Goal: Task Accomplishment & Management: Use online tool/utility

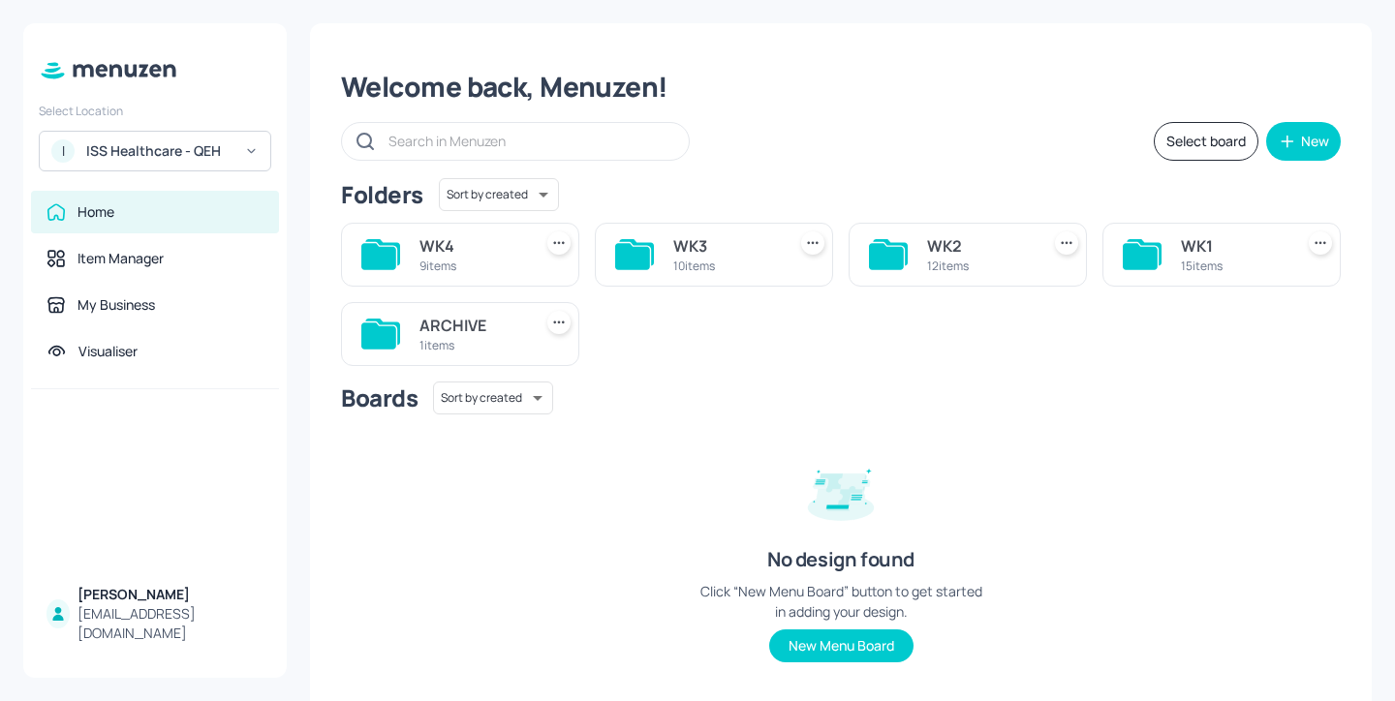
click at [972, 243] on div "WK2" at bounding box center [979, 245] width 105 height 23
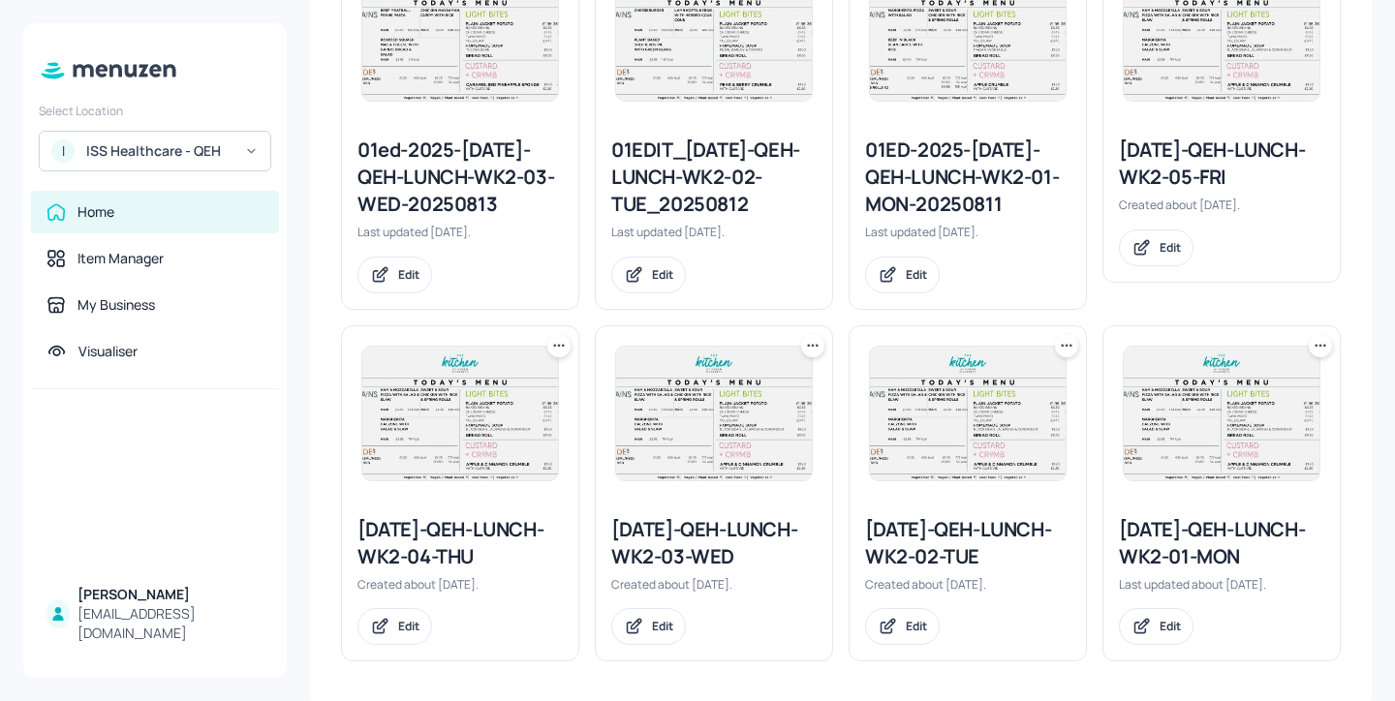
scroll to position [987, 0]
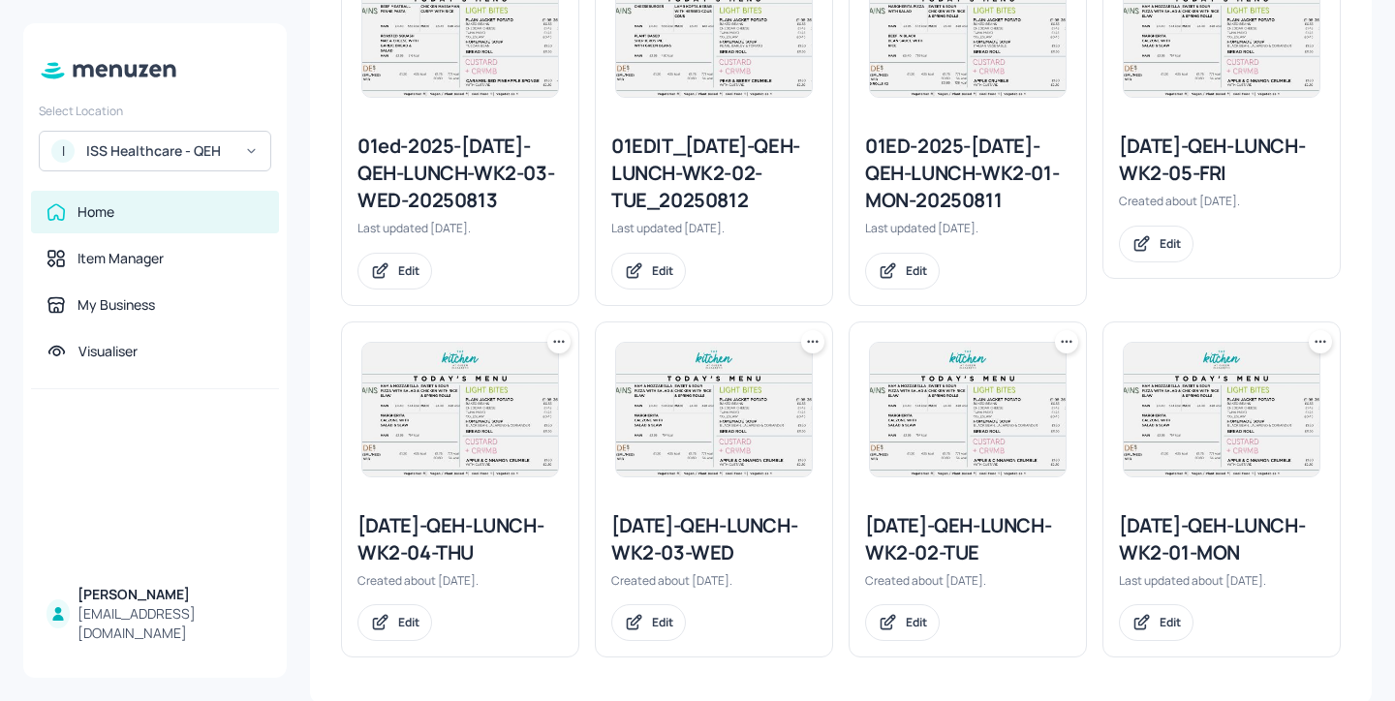
click at [807, 341] on icon at bounding box center [808, 341] width 3 height 3
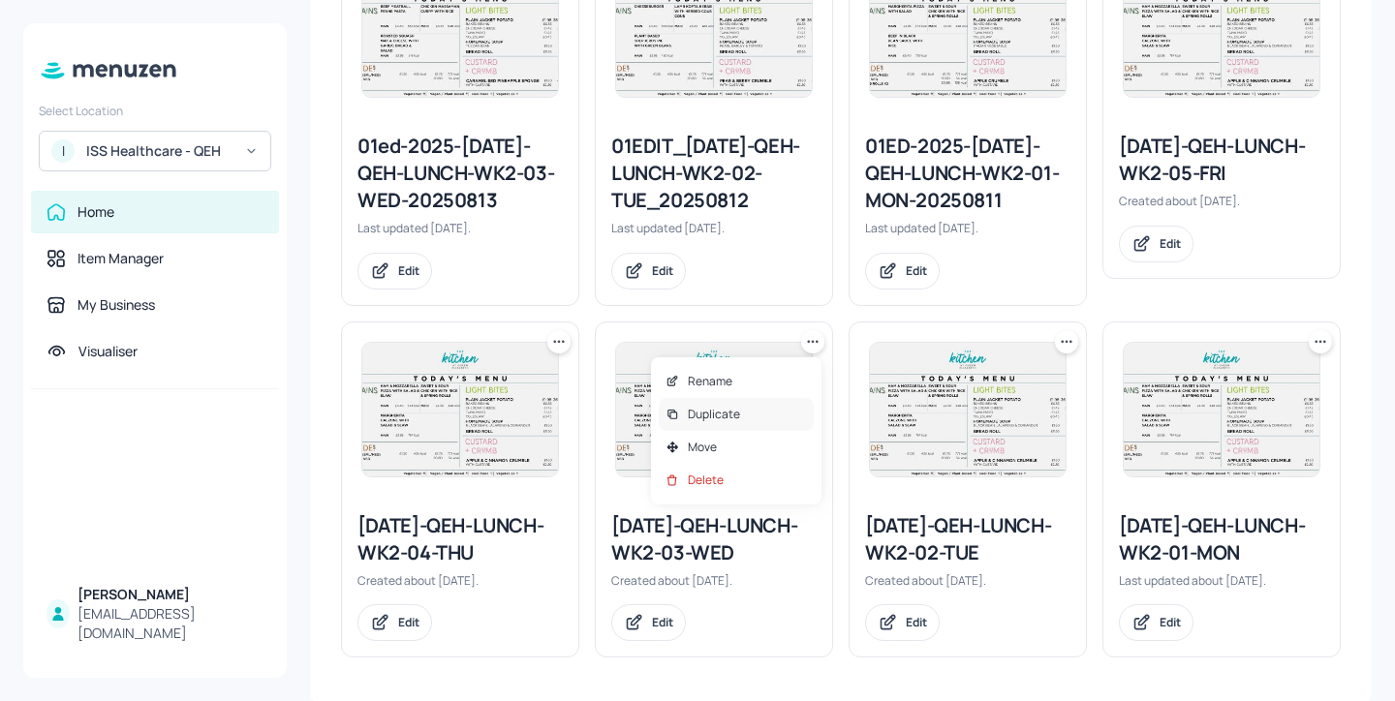
click at [761, 417] on div "Duplicate" at bounding box center [736, 414] width 155 height 33
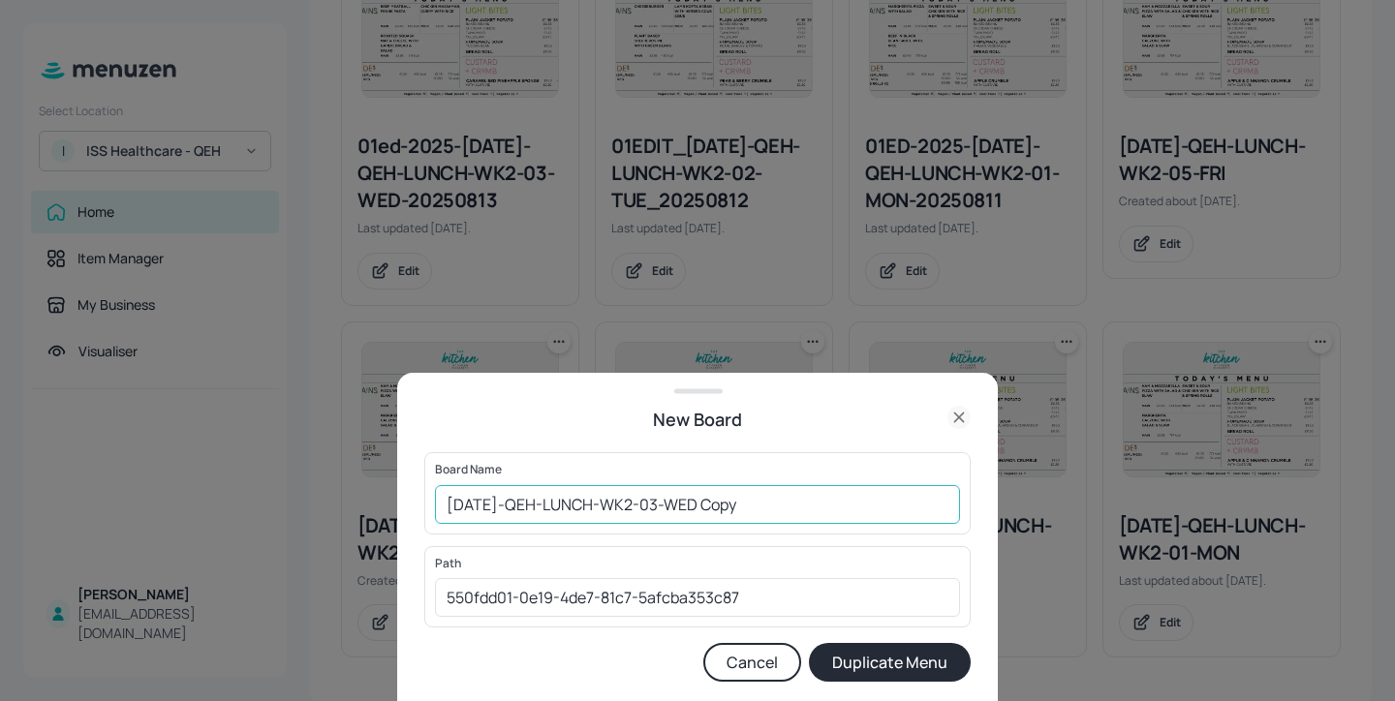
click at [437, 499] on input "2025-JUL-QEH-LUNCH-WK2-03-WED Copy" at bounding box center [697, 504] width 525 height 39
drag, startPoint x: 873, startPoint y: 509, endPoint x: 761, endPoint y: 502, distance: 111.6
click at [761, 502] on input "01ed-2025-JUL-QEH-LUNCH-WK2-03-WED Copy" at bounding box center [697, 504] width 525 height 39
type input "01ed-2025-[DATE]-QEH-LUNCH-WK2-03-WED-20250910"
click at [880, 655] on button "Duplicate Menu" at bounding box center [890, 662] width 162 height 39
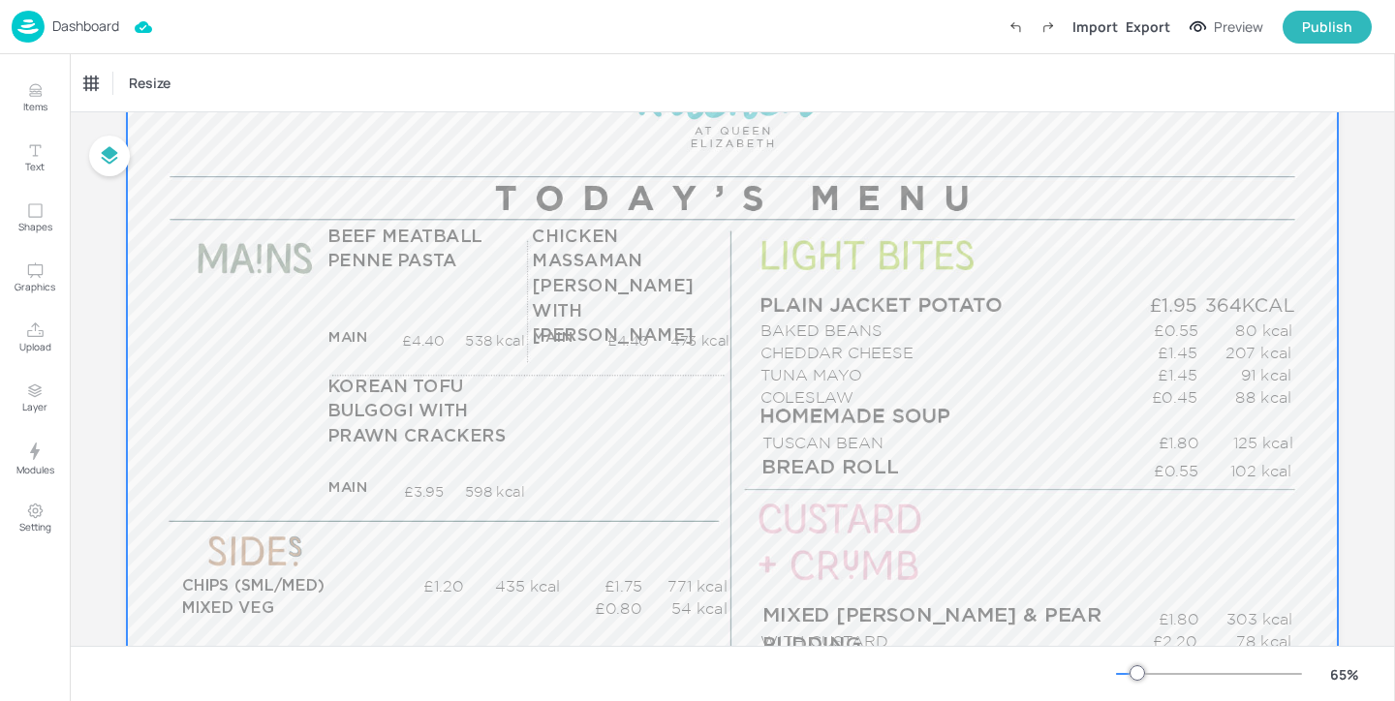
scroll to position [258, 0]
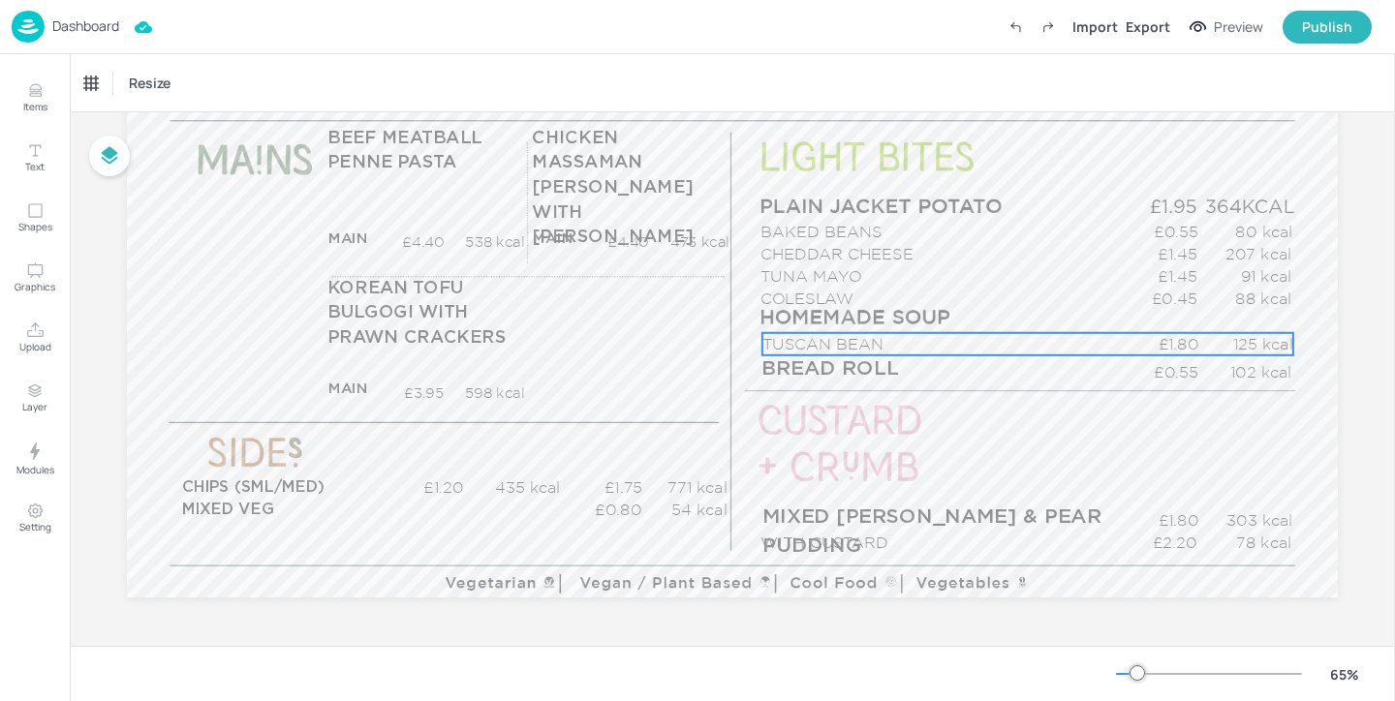
click at [890, 345] on p "TUSCAN BEAN" at bounding box center [941, 344] width 358 height 22
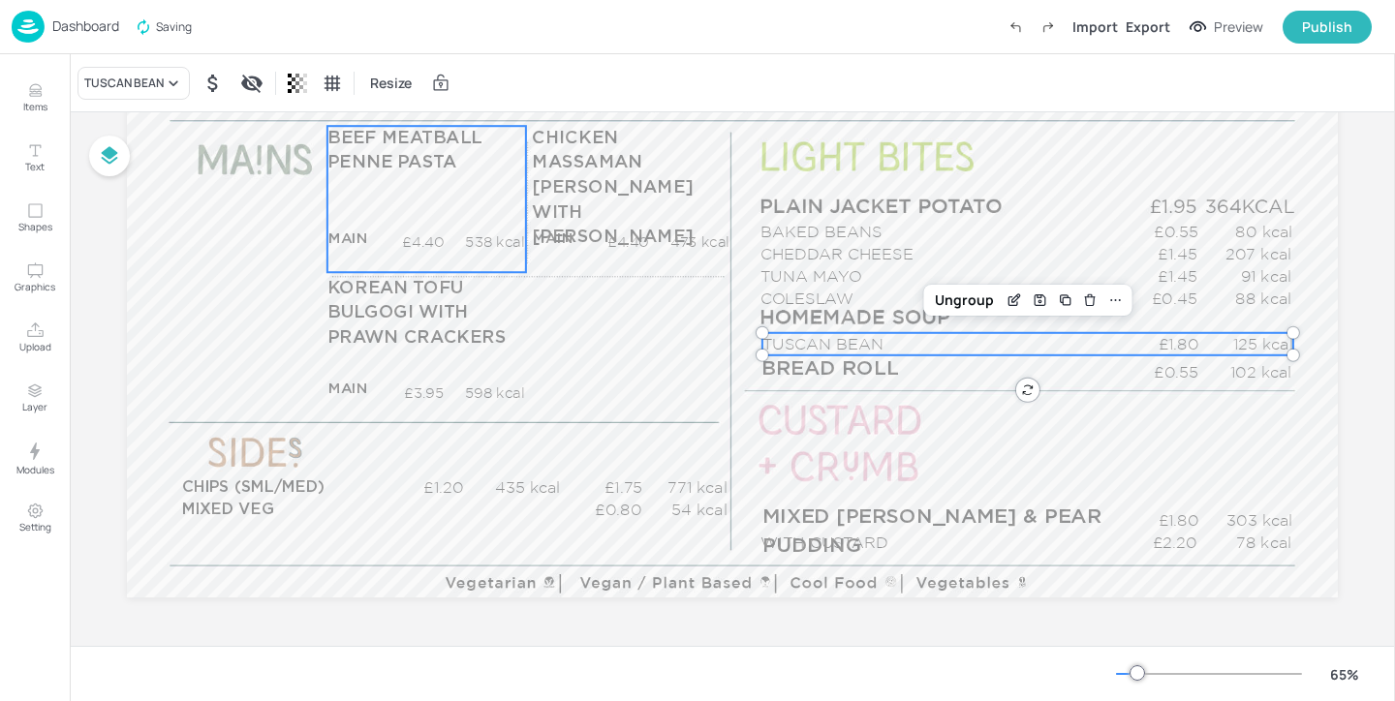
click at [494, 248] on p "538 kcal" at bounding box center [484, 242] width 80 height 20
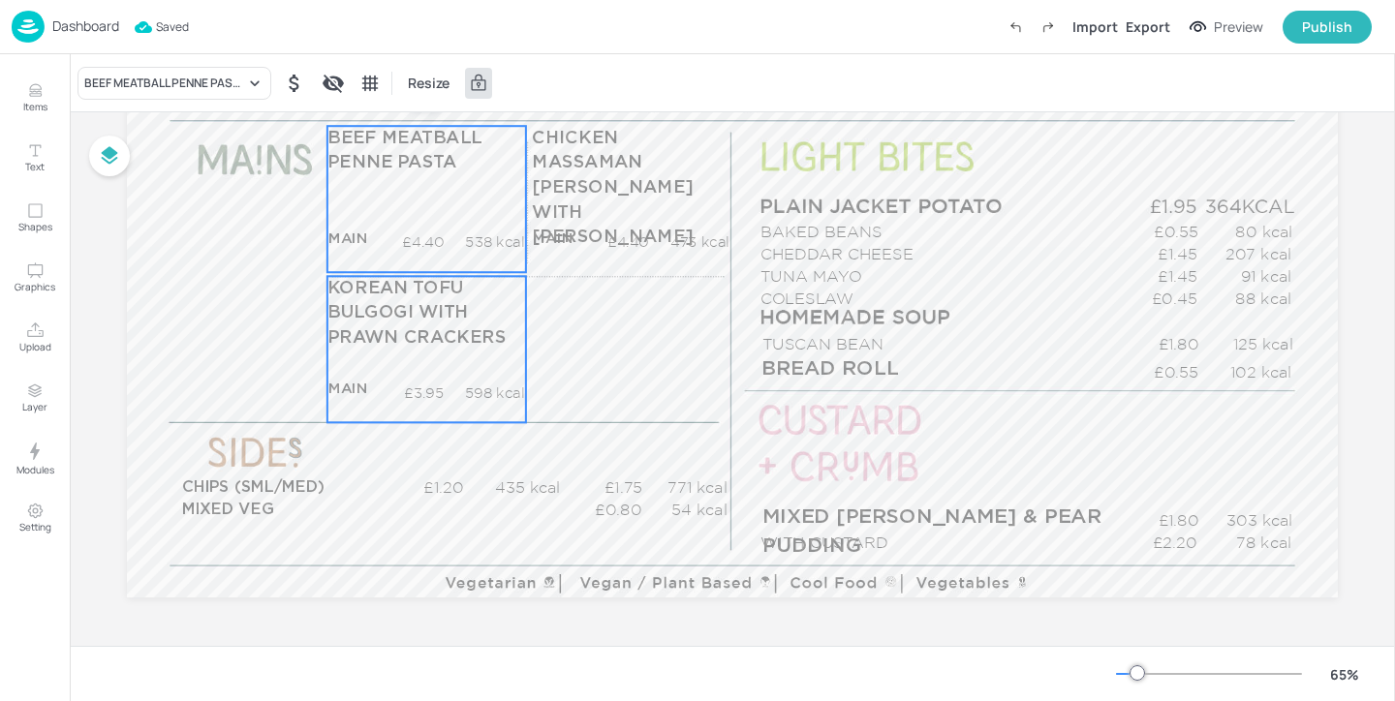
click at [519, 282] on p "KOREAN TOFU BULGOGI WITH PRAWN CRACKERS" at bounding box center [426, 313] width 198 height 75
click at [501, 248] on p "538 kcal" at bounding box center [484, 242] width 80 height 20
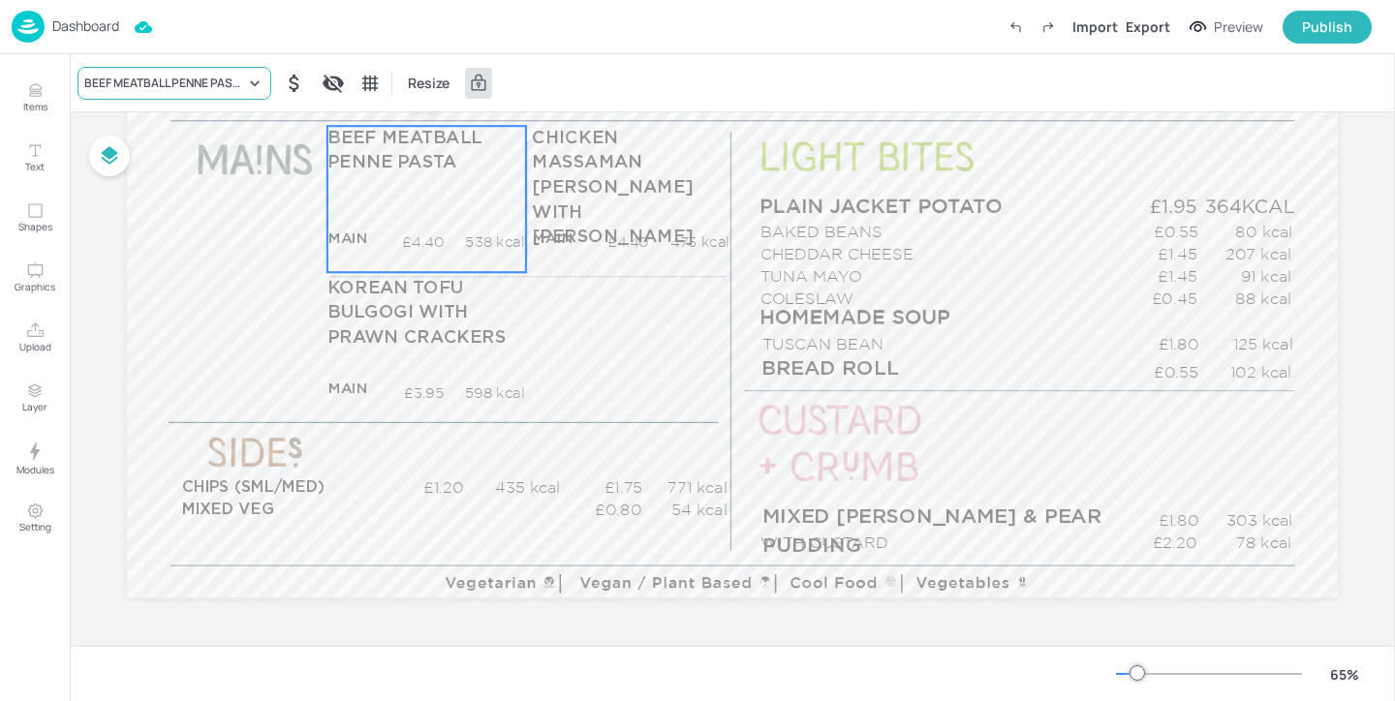
click at [221, 90] on div "BEEF MEATBALL PENNE PASTA" at bounding box center [164, 83] width 161 height 17
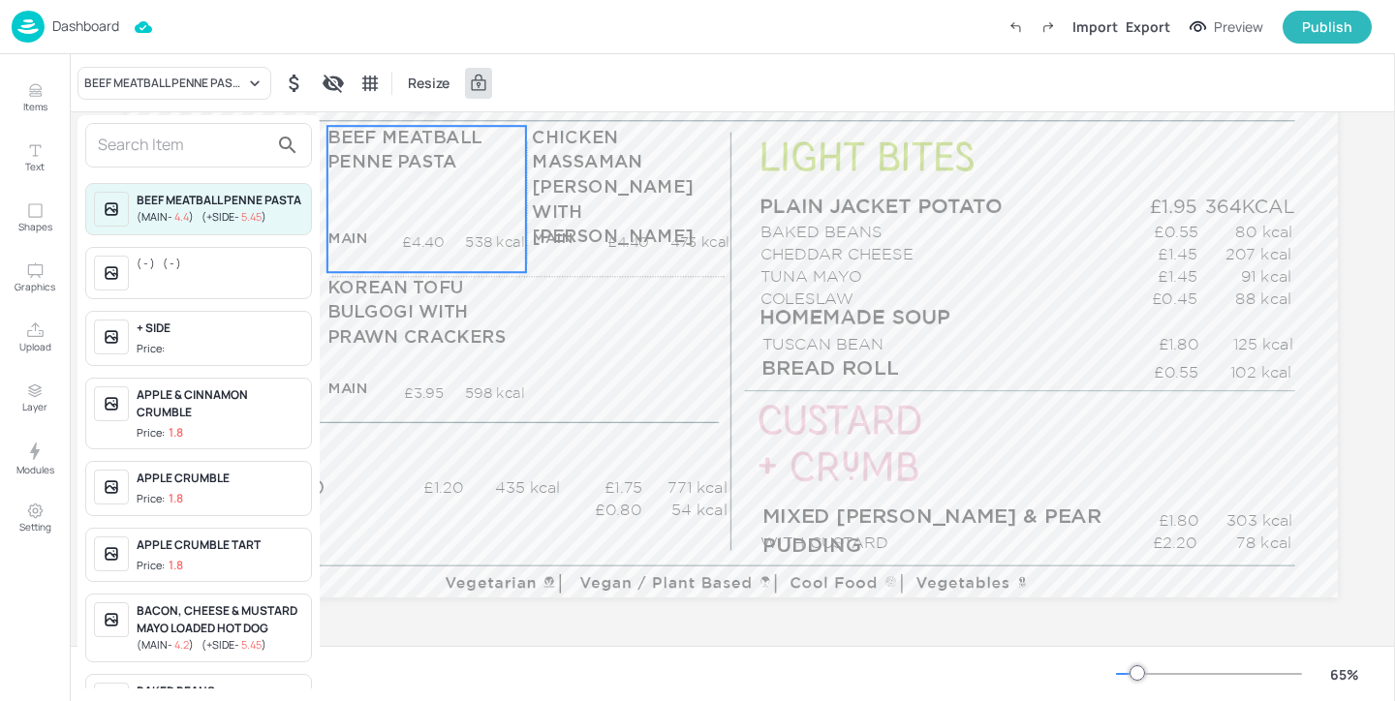
click at [228, 146] on input "text" at bounding box center [183, 145] width 170 height 31
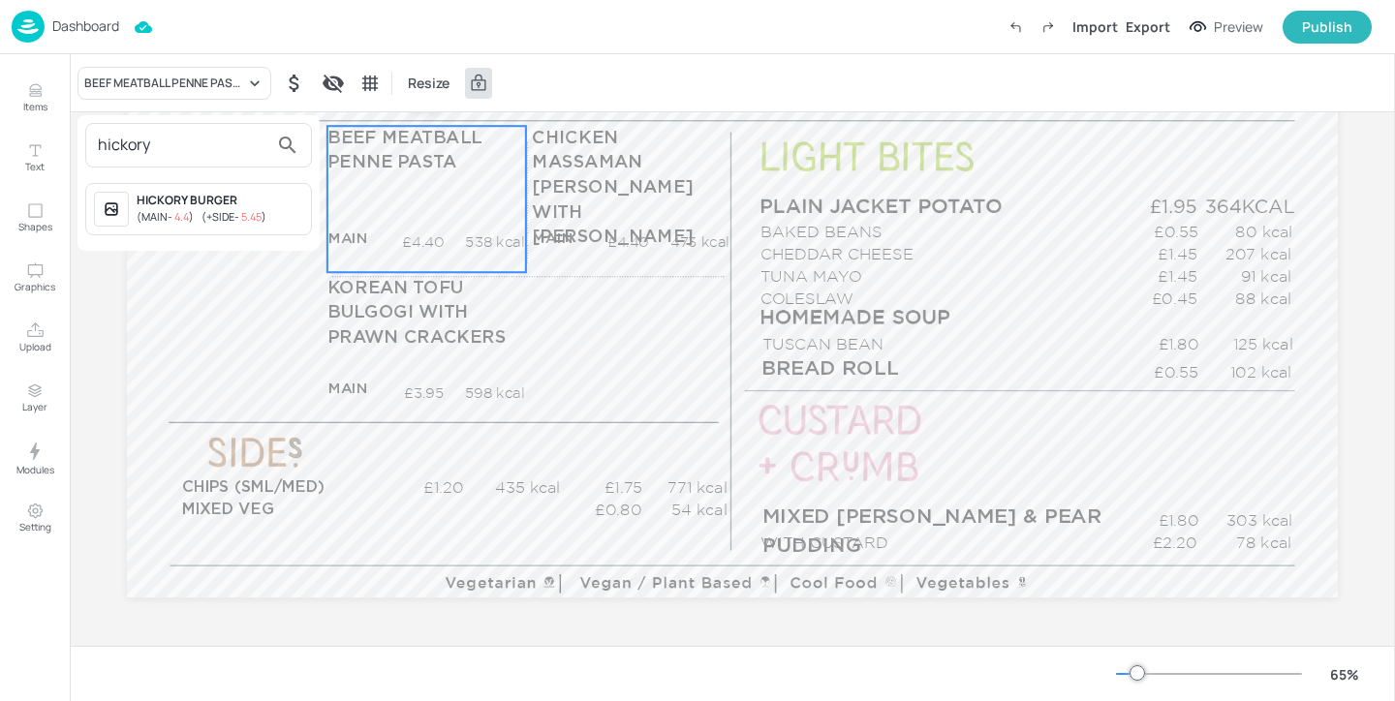
type input "hickory"
click at [256, 213] on span "5.45" at bounding box center [251, 216] width 20 height 15
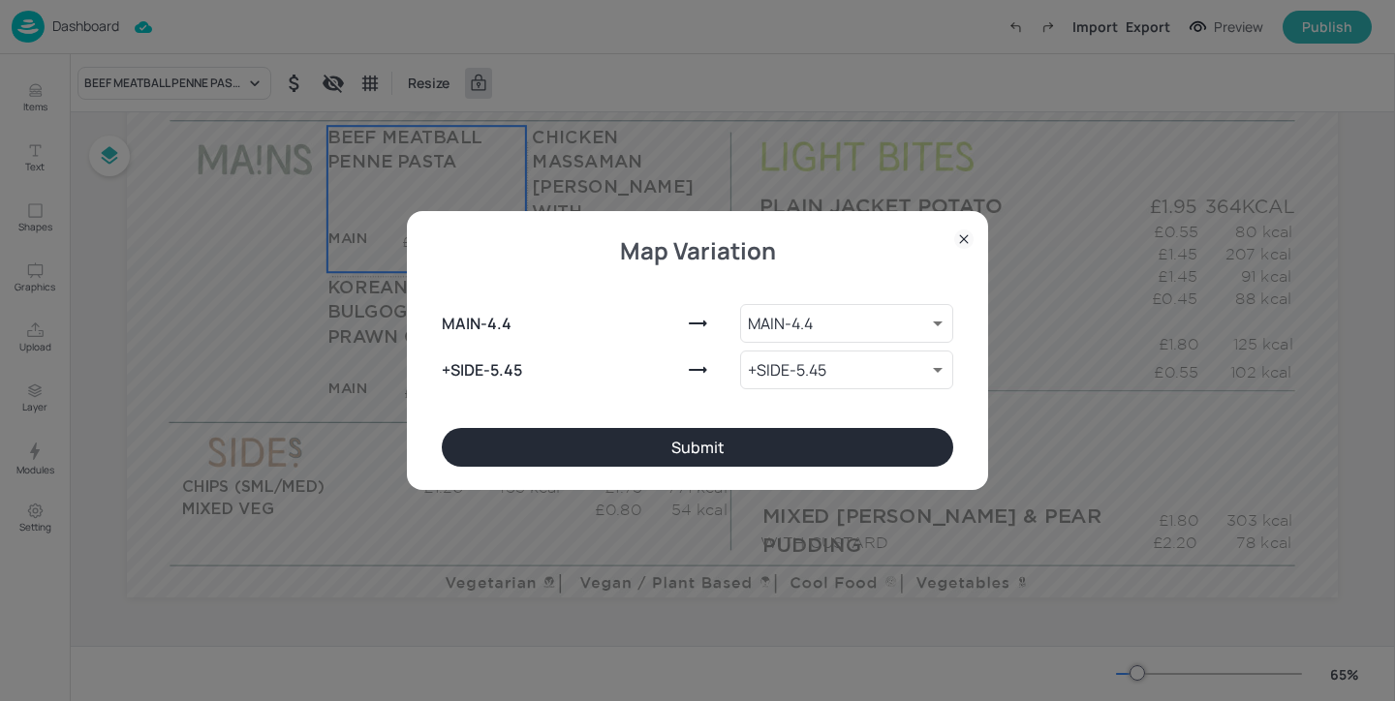
click at [707, 450] on button "Submit" at bounding box center [697, 447] width 511 height 39
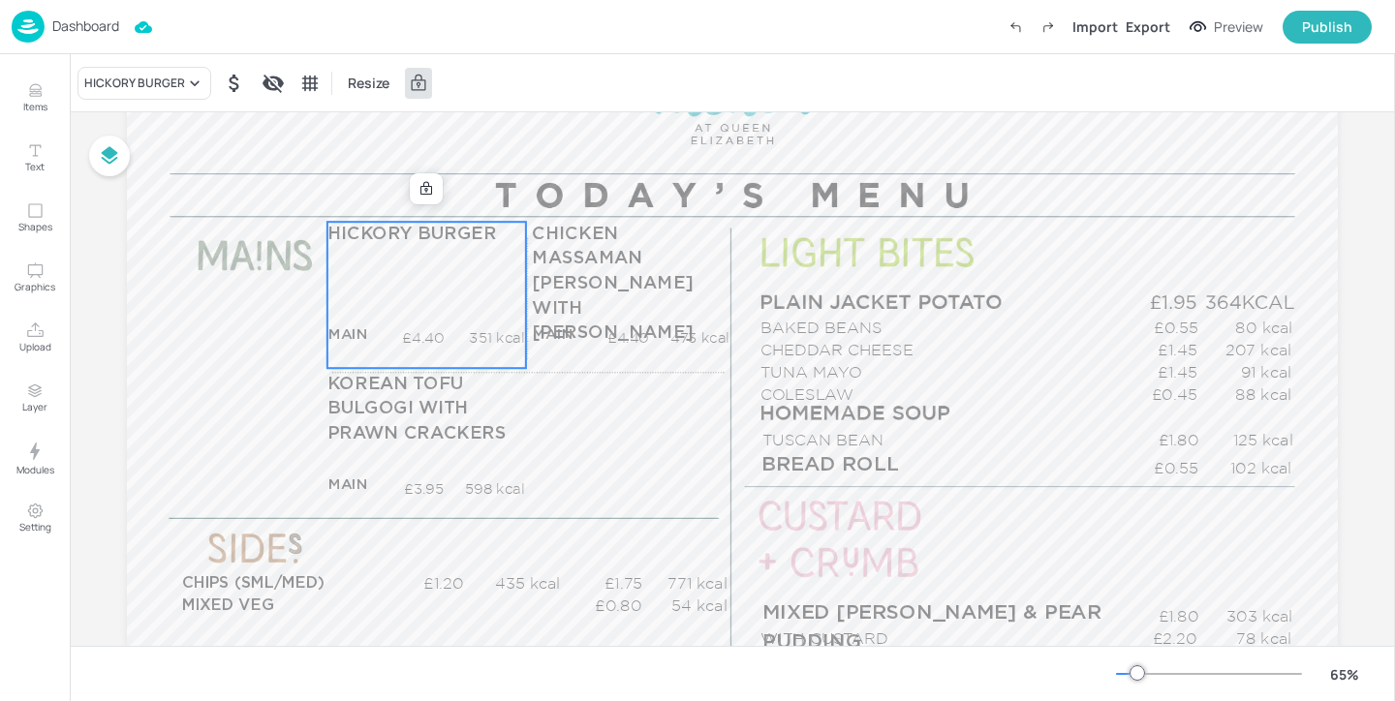
scroll to position [147, 0]
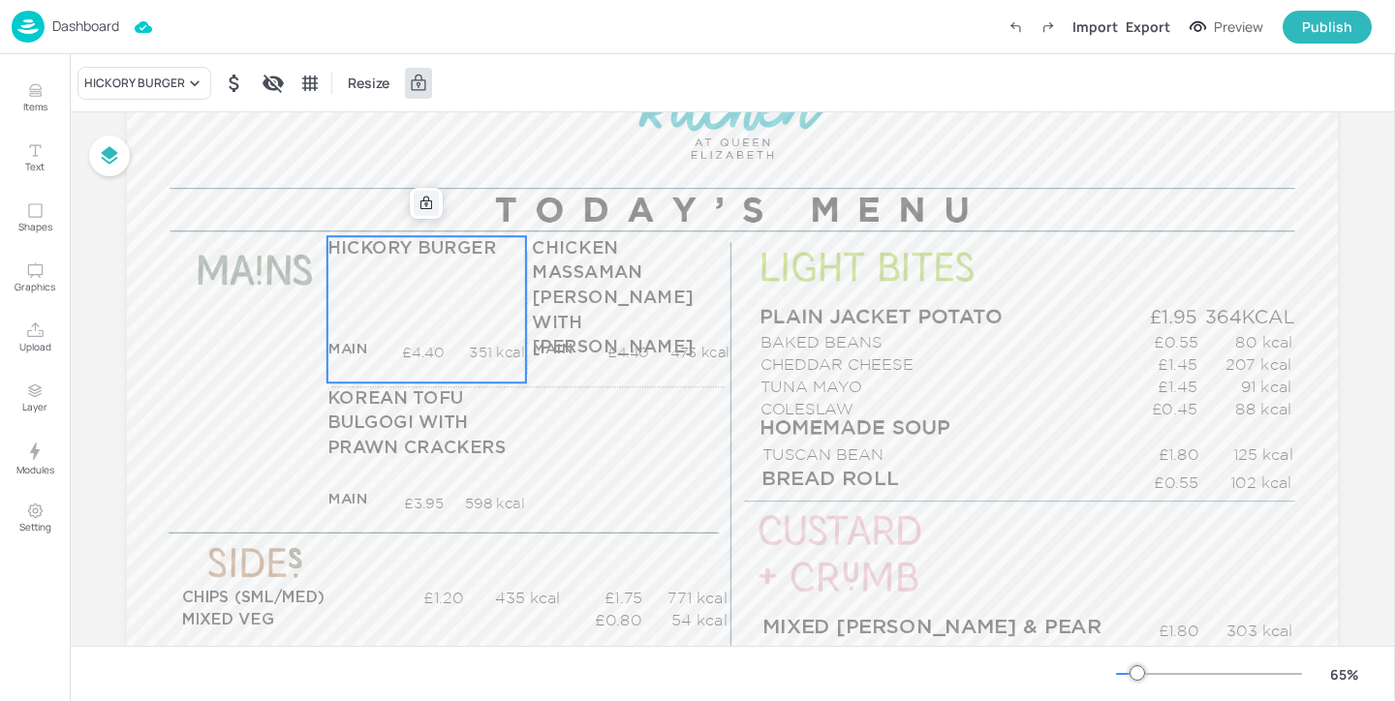
click at [426, 203] on icon at bounding box center [425, 203] width 15 height 15
click at [408, 211] on div "Edit Item" at bounding box center [413, 203] width 25 height 25
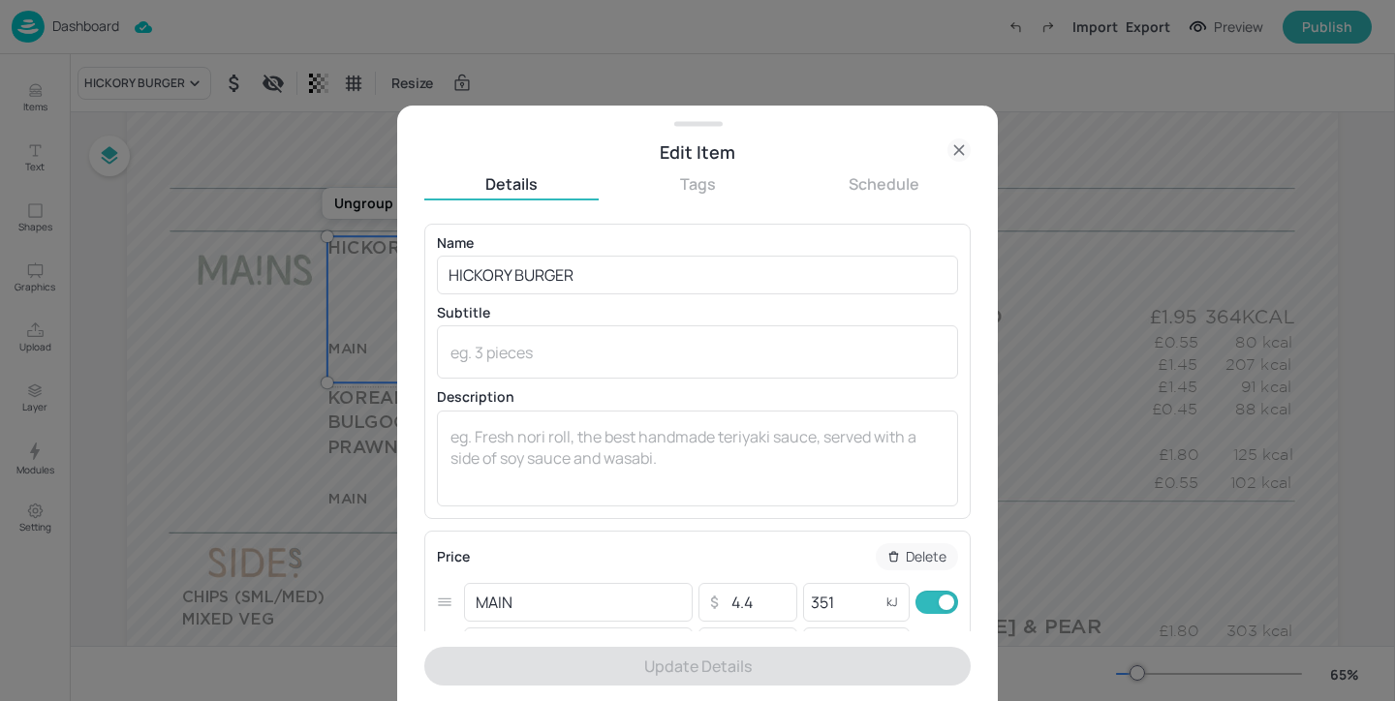
click at [643, 294] on div "Name [PERSON_NAME] ​ Subtitle x ​ Description x ​" at bounding box center [697, 371] width 521 height 270
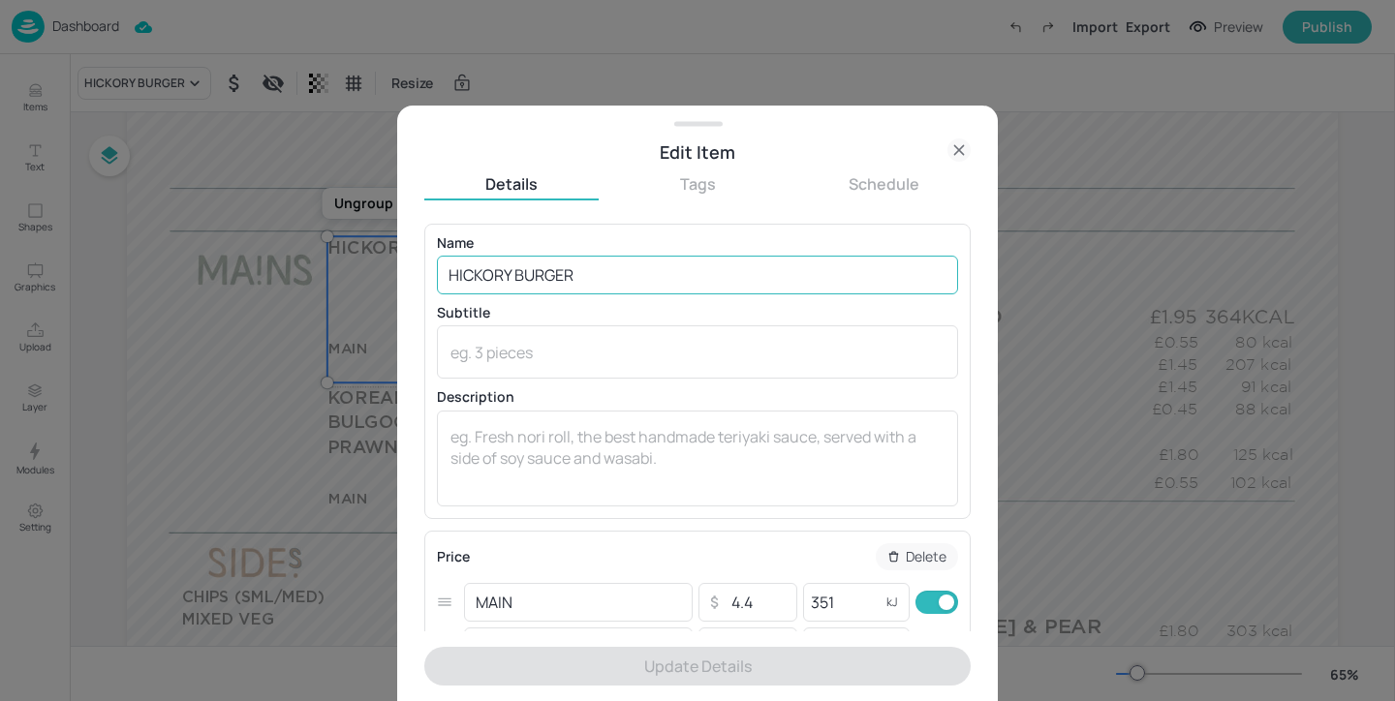
click at [643, 279] on input "HICKORY BURGER" at bounding box center [697, 275] width 521 height 39
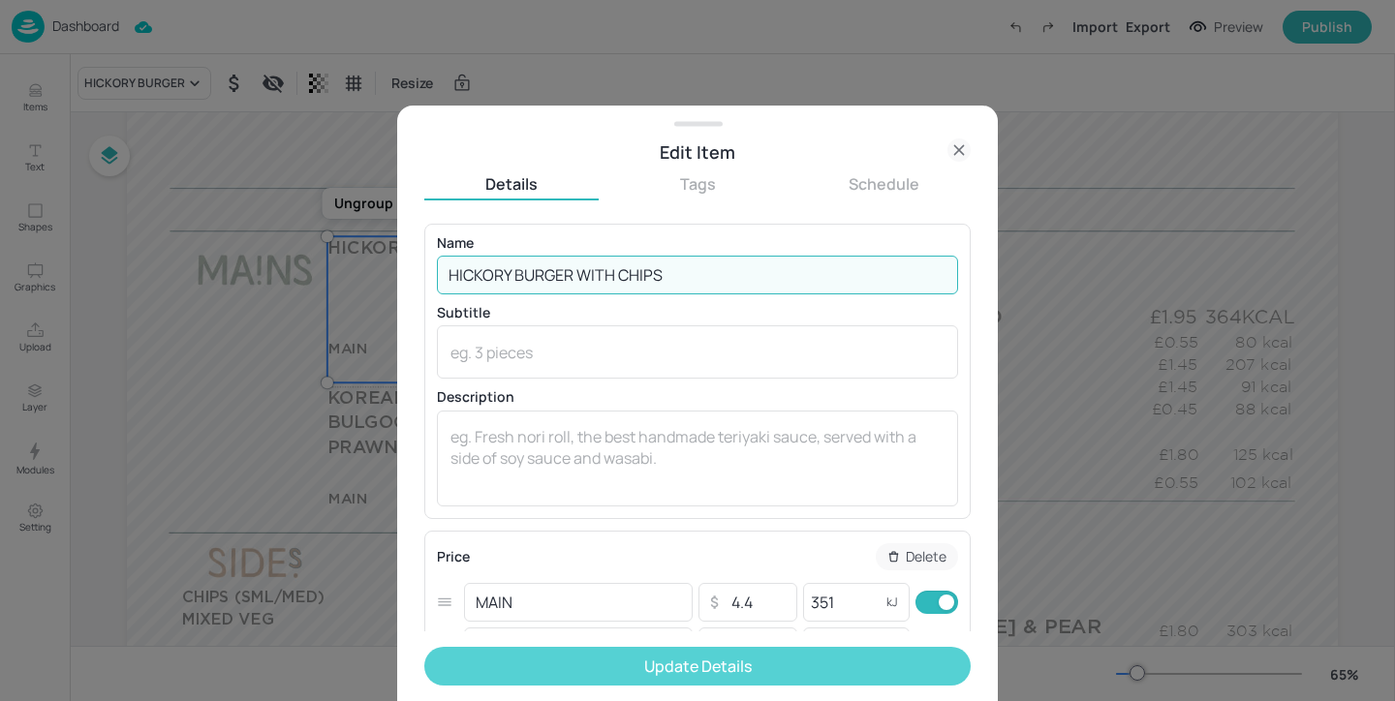
type input "HICKORY BURGER WITH CHIPS"
click at [846, 660] on button "Update Details" at bounding box center [697, 666] width 546 height 39
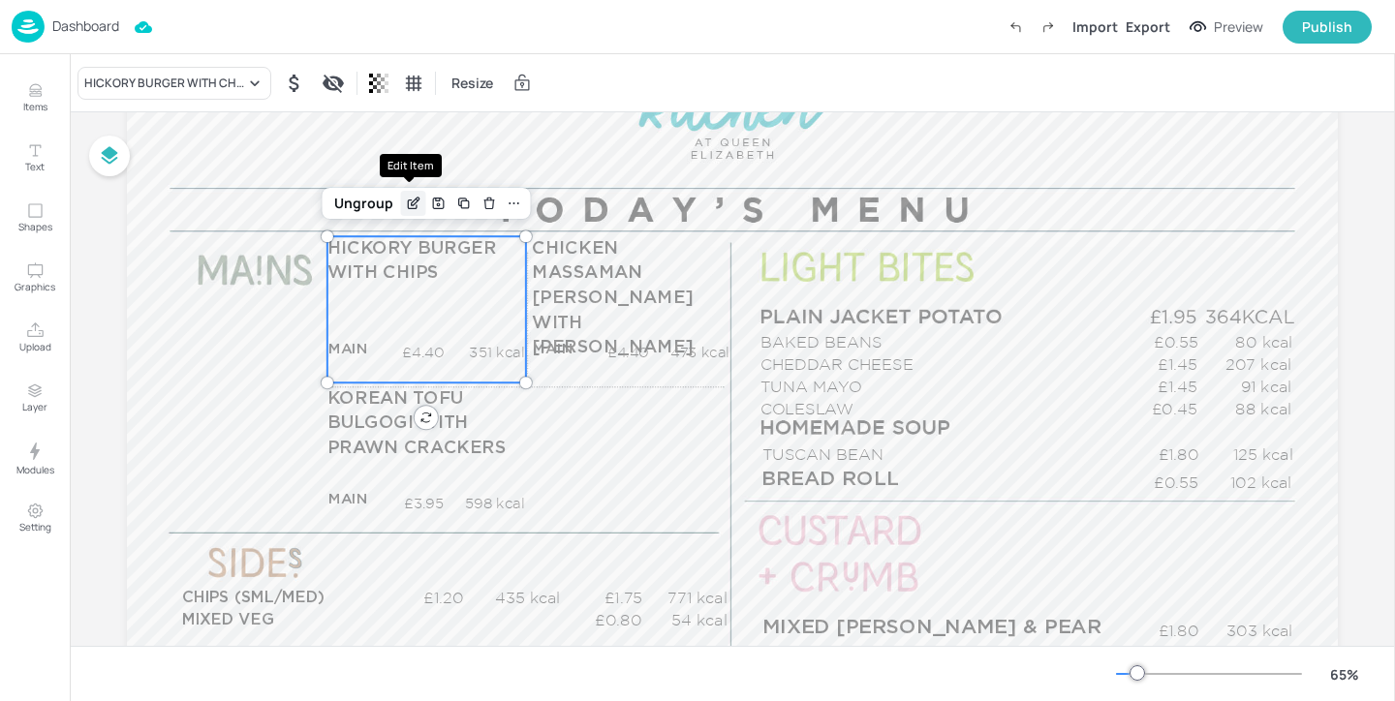
click at [411, 200] on icon "Edit Item" at bounding box center [415, 202] width 8 height 8
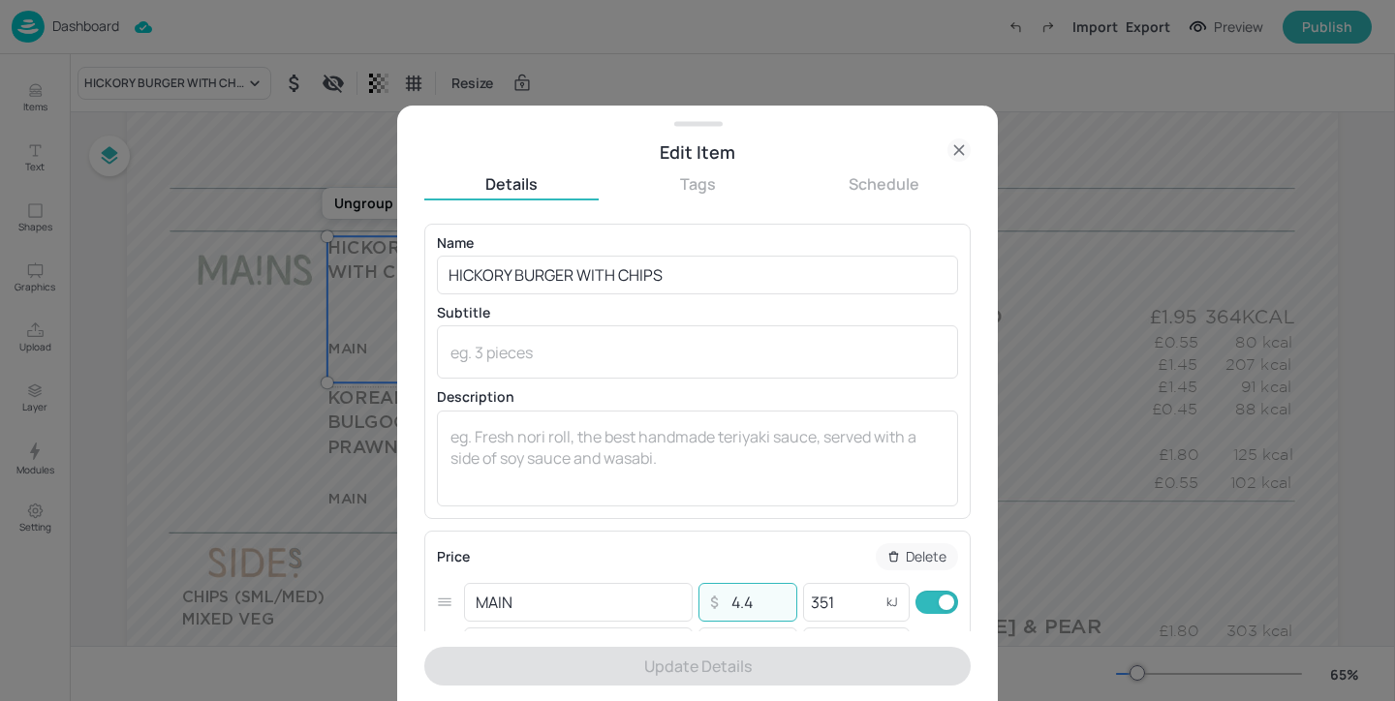
drag, startPoint x: 763, startPoint y: 600, endPoint x: 691, endPoint y: 600, distance: 72.6
click at [691, 600] on div "MAIN ​ ​ 4.4 ​ 351 kJ ​" at bounding box center [697, 602] width 521 height 45
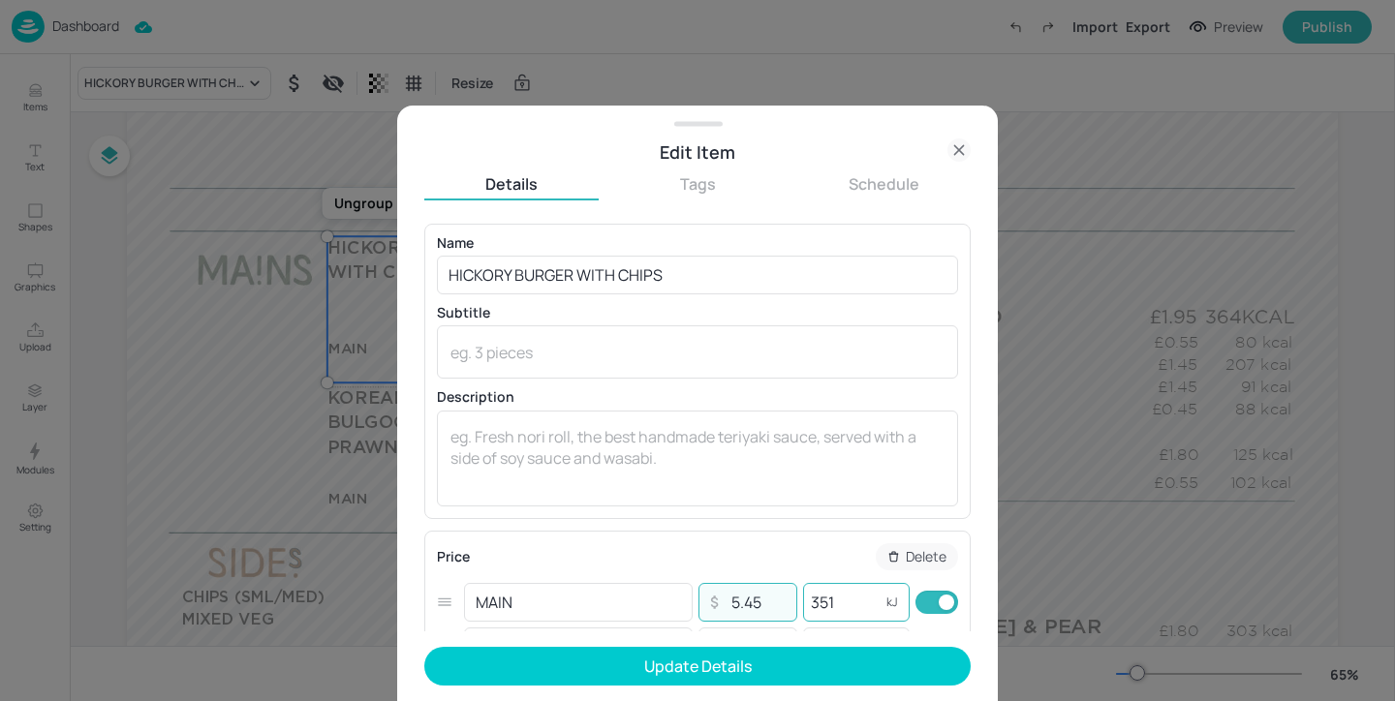
type input "5.45"
click at [846, 608] on input "351" at bounding box center [841, 602] width 77 height 39
type input "3"
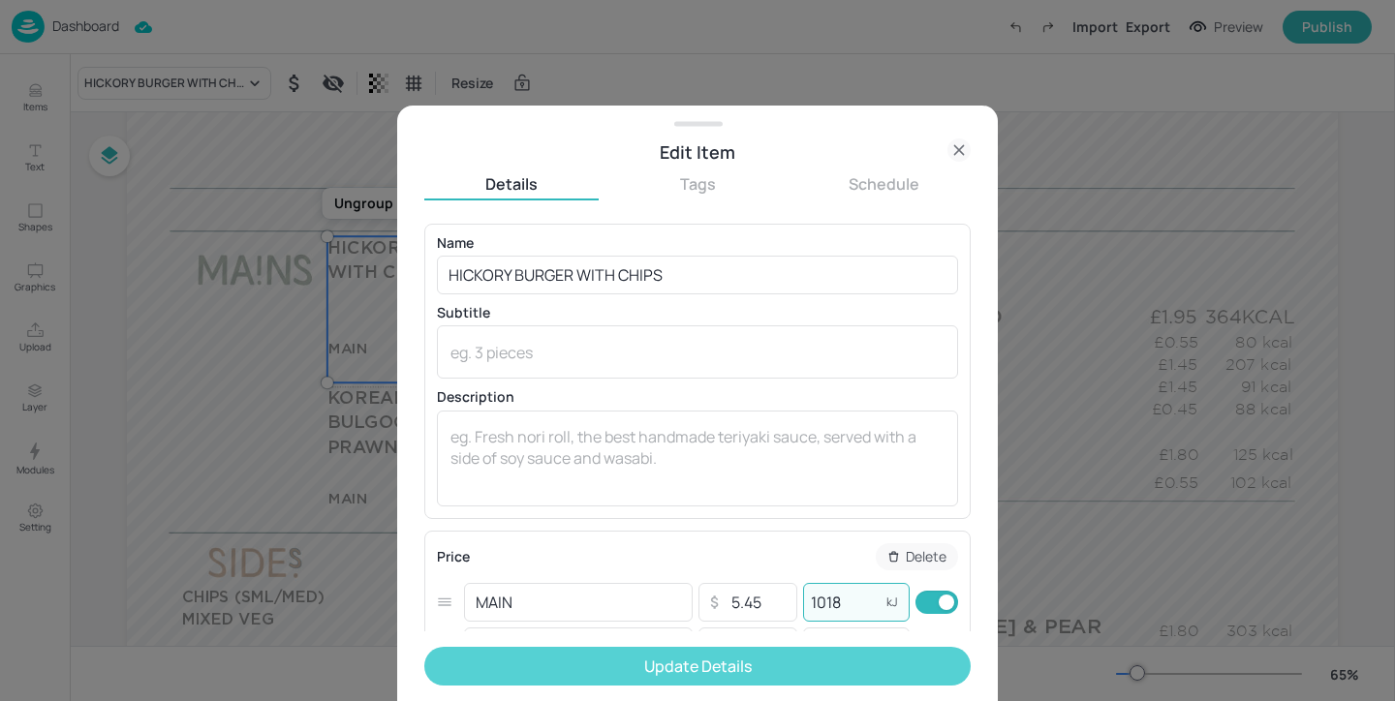
type input "1018"
click at [902, 666] on button "Update Details" at bounding box center [697, 666] width 546 height 39
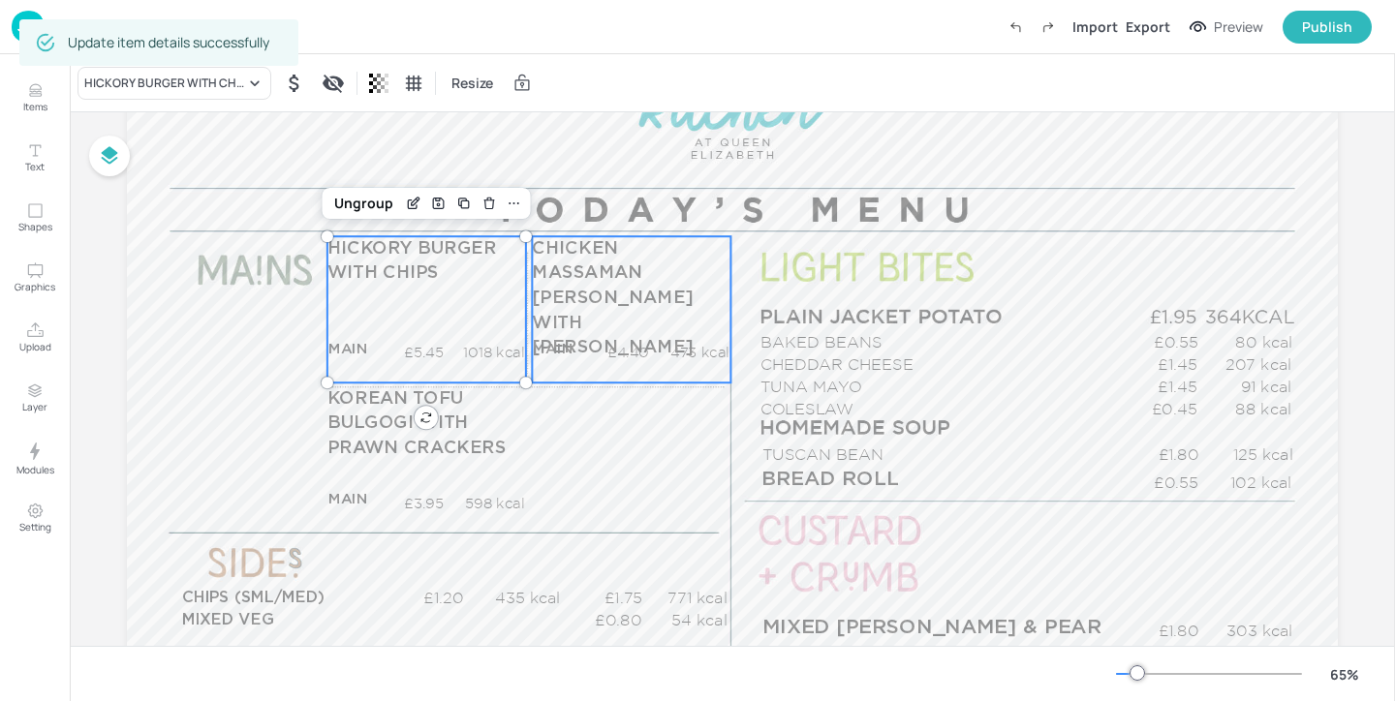
click at [670, 278] on span "CHICKEN MASSAMAN [PERSON_NAME] WITH [PERSON_NAME]" at bounding box center [612, 297] width 161 height 116
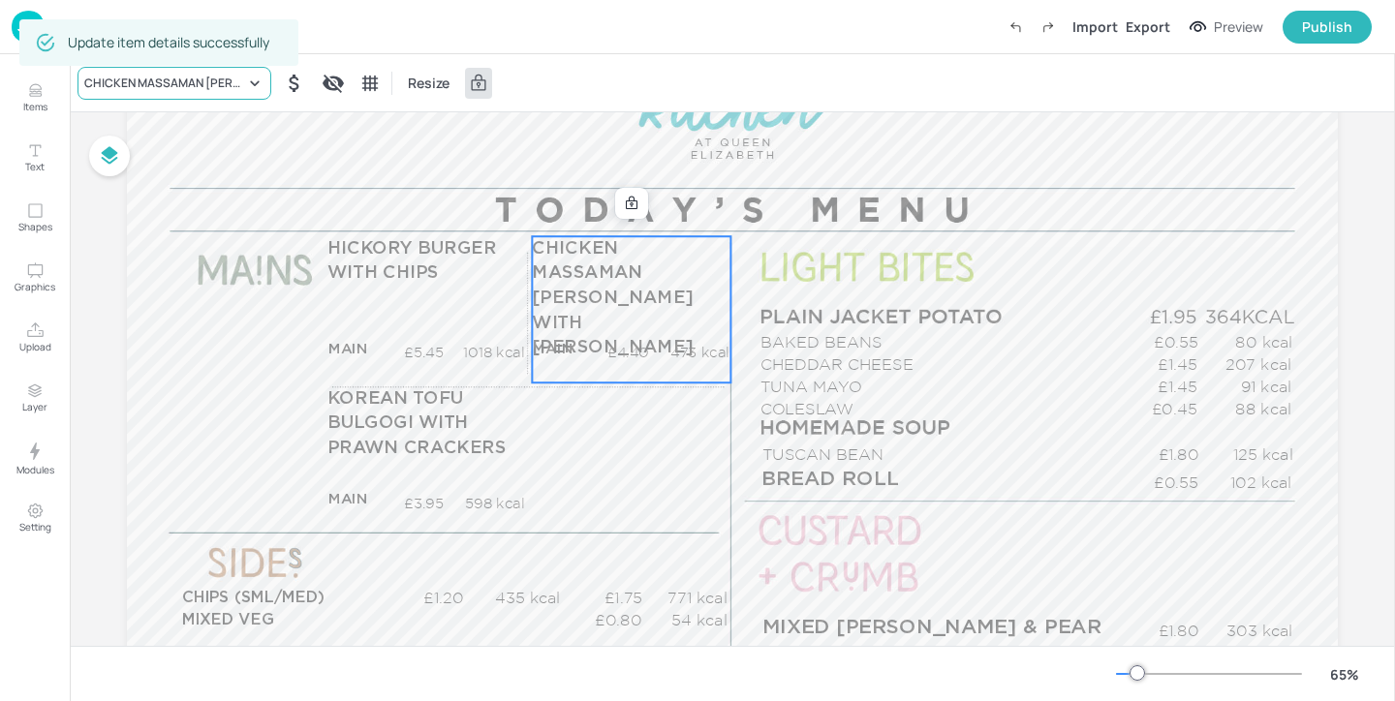
click at [215, 81] on div "CHICKEN MASSAMAN [PERSON_NAME] WITH [PERSON_NAME]" at bounding box center [164, 83] width 161 height 17
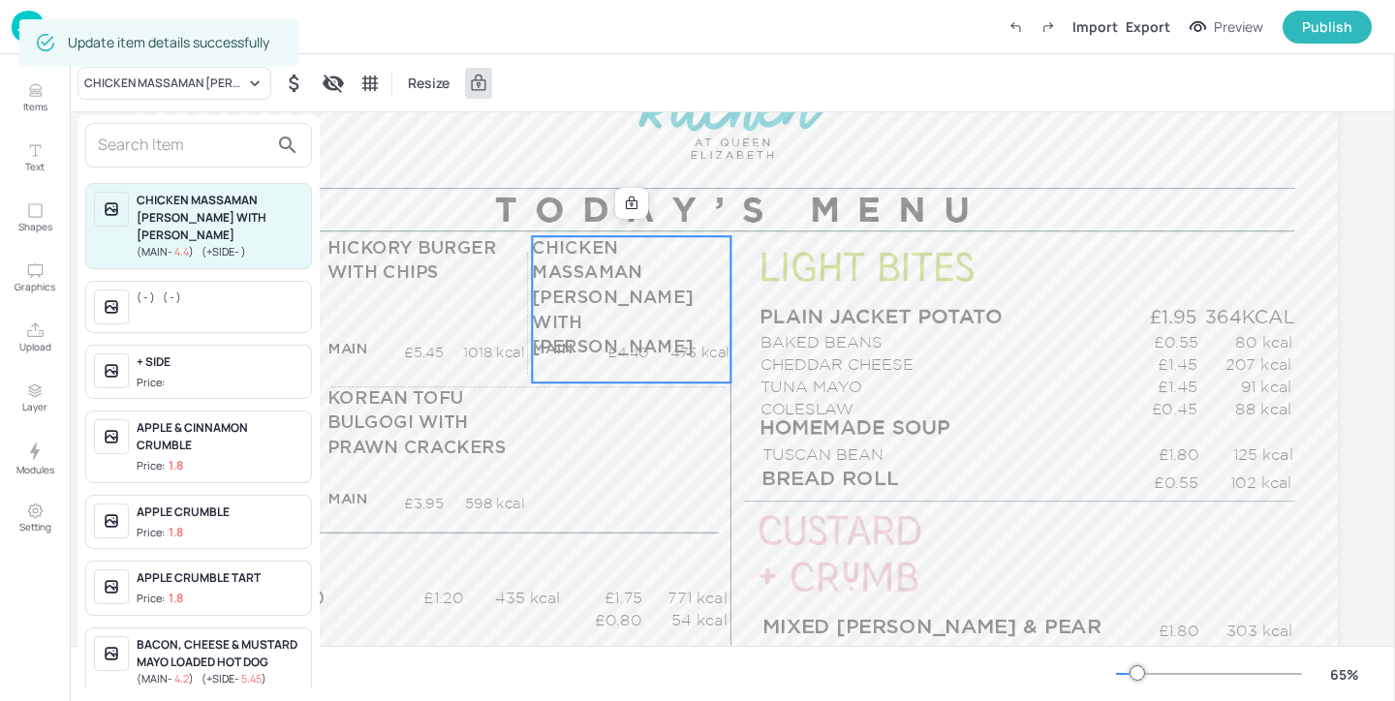
click at [192, 141] on input "text" at bounding box center [183, 145] width 170 height 31
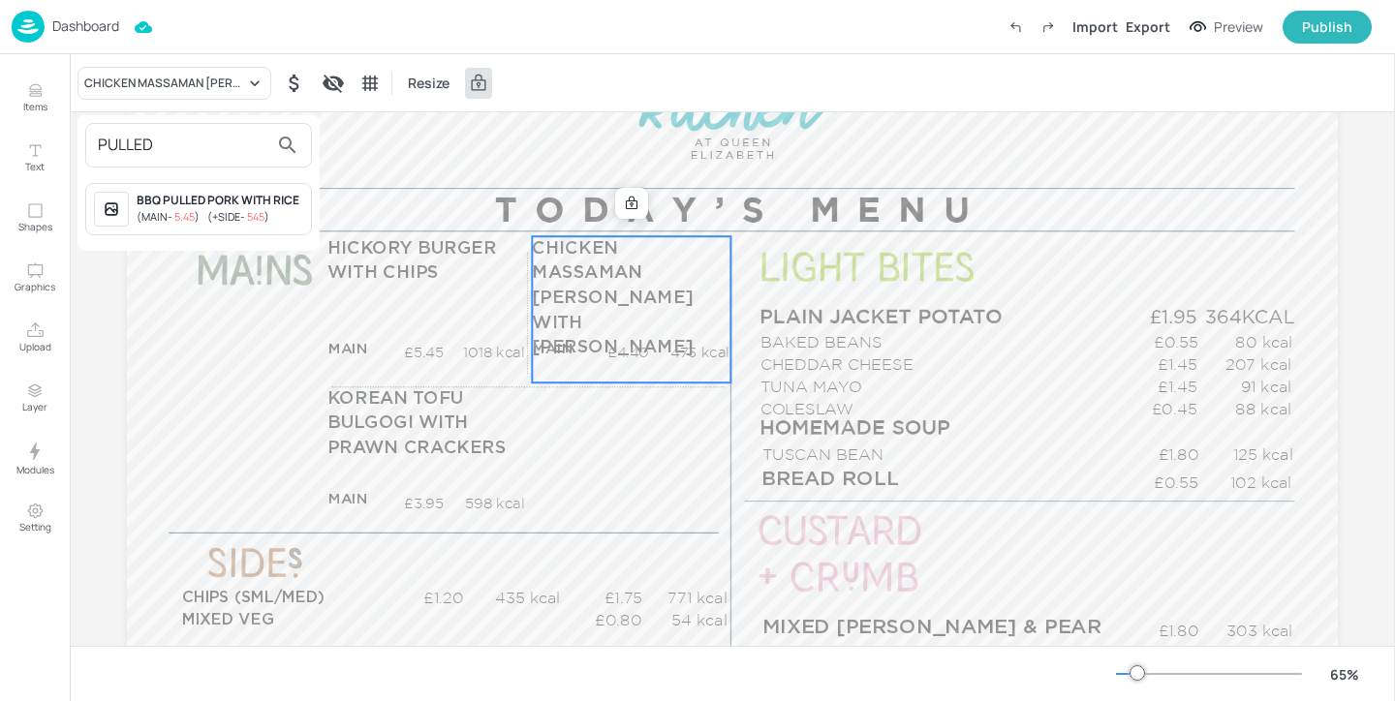
type input "PULLED"
click at [399, 146] on div at bounding box center [697, 350] width 1395 height 701
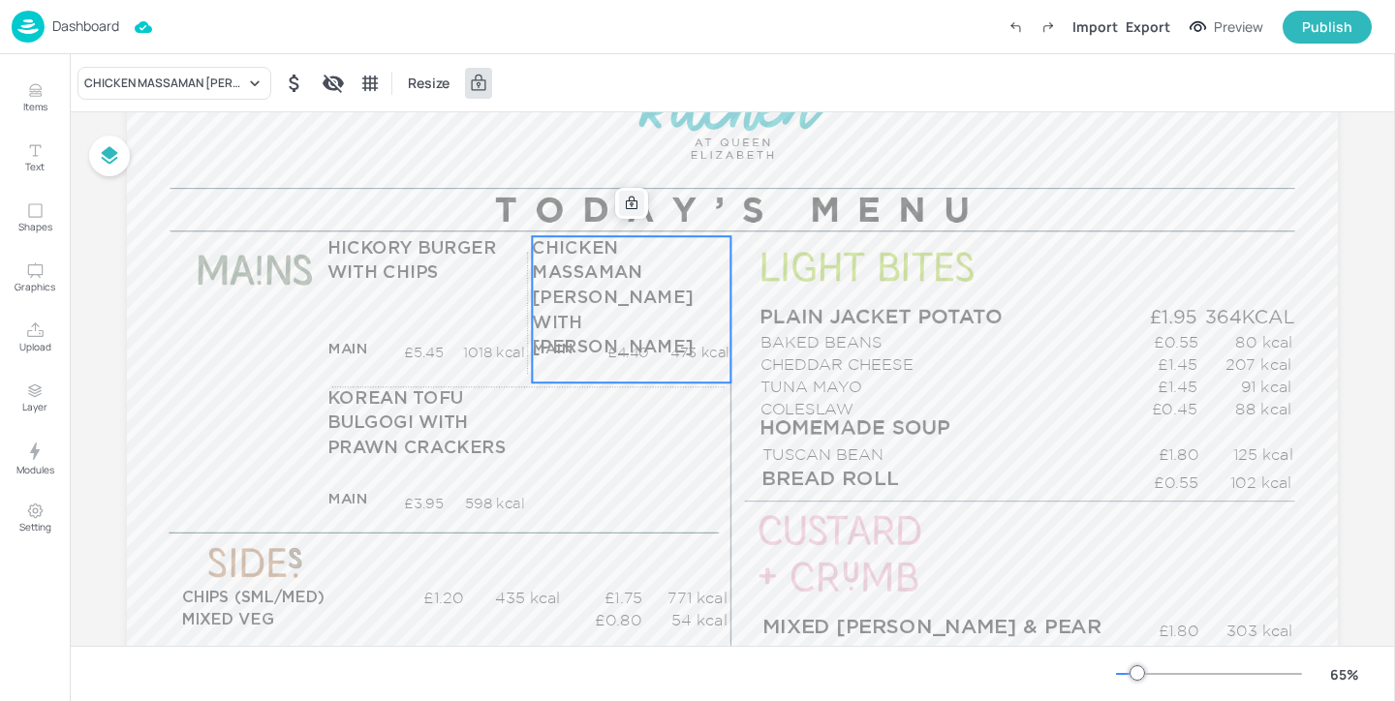
click at [624, 203] on icon at bounding box center [631, 203] width 15 height 15
click at [610, 204] on icon "Edit Item" at bounding box center [618, 203] width 16 height 15
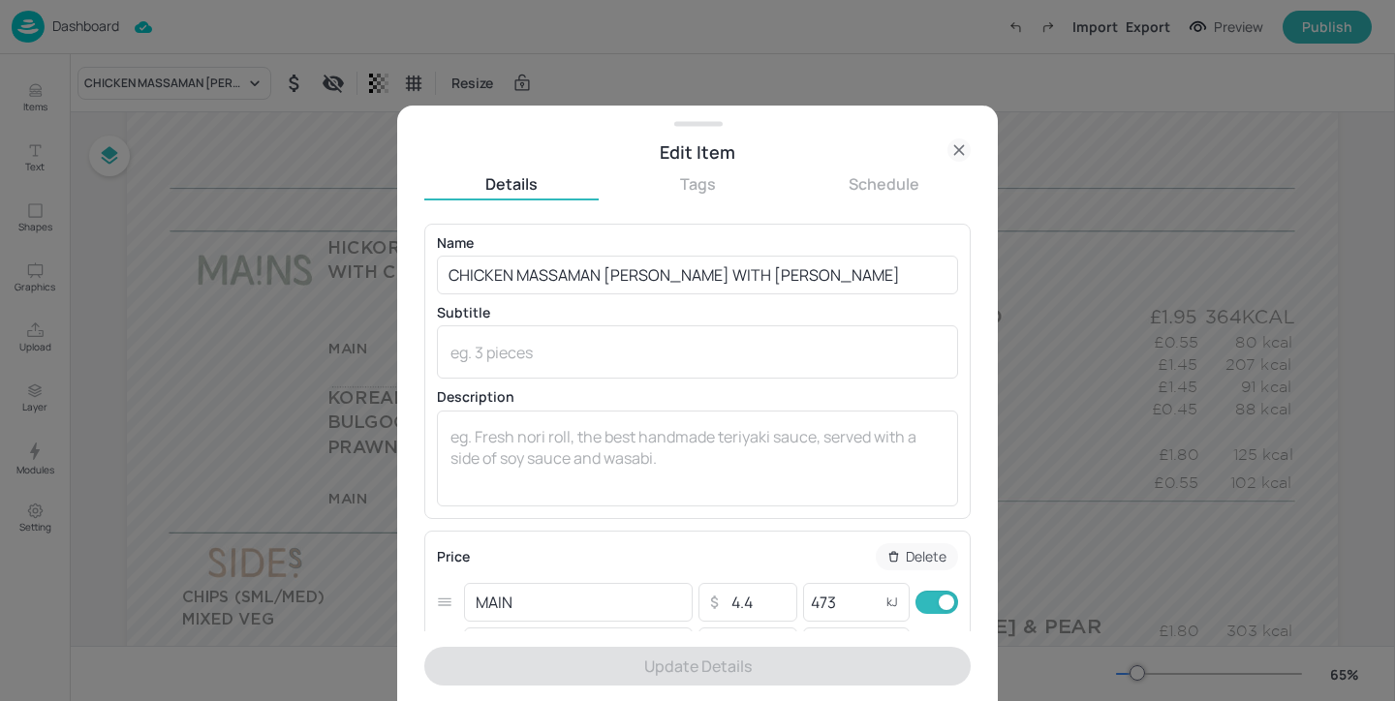
click at [960, 138] on icon at bounding box center [958, 149] width 23 height 23
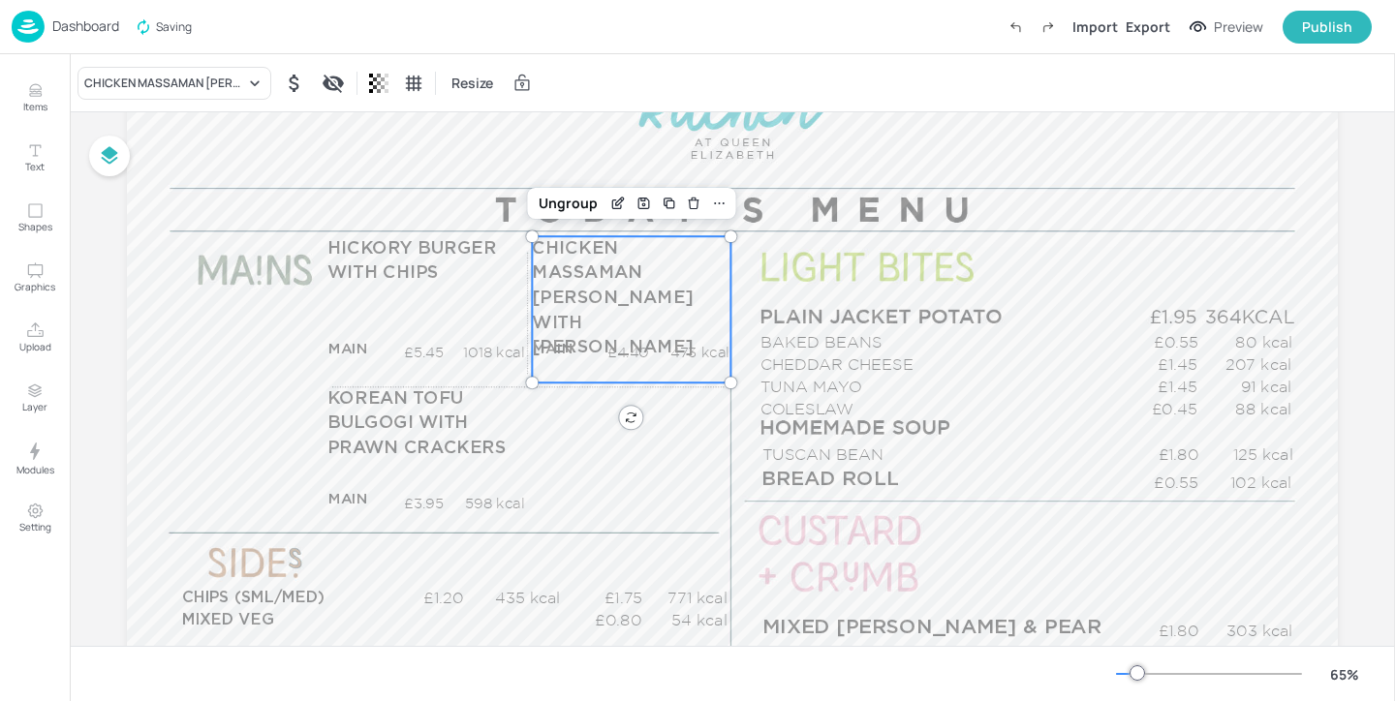
click at [579, 272] on span "CHICKEN MASSAMAN [PERSON_NAME] WITH [PERSON_NAME]" at bounding box center [612, 297] width 161 height 116
click at [584, 263] on p "CHICKEN MASSAMAN [PERSON_NAME] WITH [PERSON_NAME]" at bounding box center [631, 298] width 198 height 124
click at [591, 310] on div "CHICKEN MASSAMAN [PERSON_NAME] WITH [PERSON_NAME] MAIN £4.40 473 kcal +SIDE £0.…" at bounding box center [631, 309] width 199 height 146
click at [582, 200] on div "Ungroup" at bounding box center [568, 203] width 75 height 25
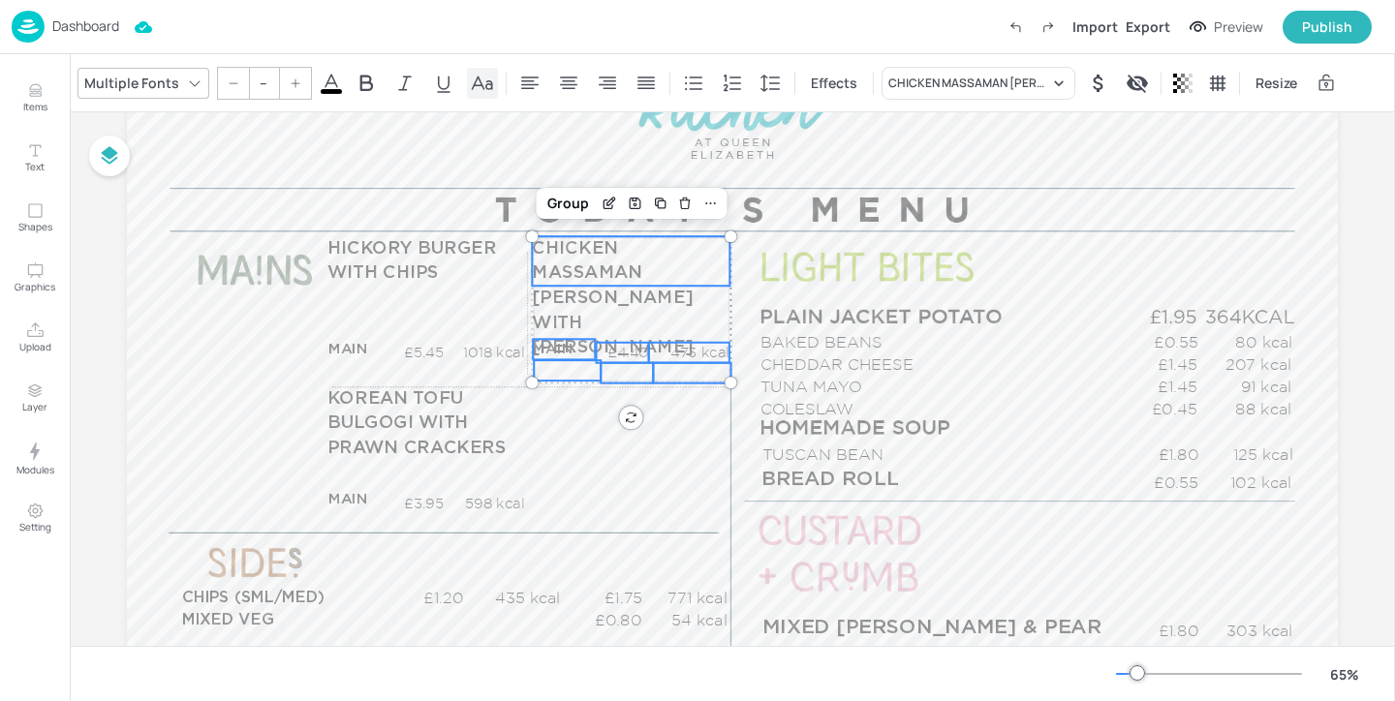
click at [473, 84] on icon at bounding box center [482, 83] width 21 height 14
click at [853, 91] on span "Effects" at bounding box center [834, 83] width 54 height 20
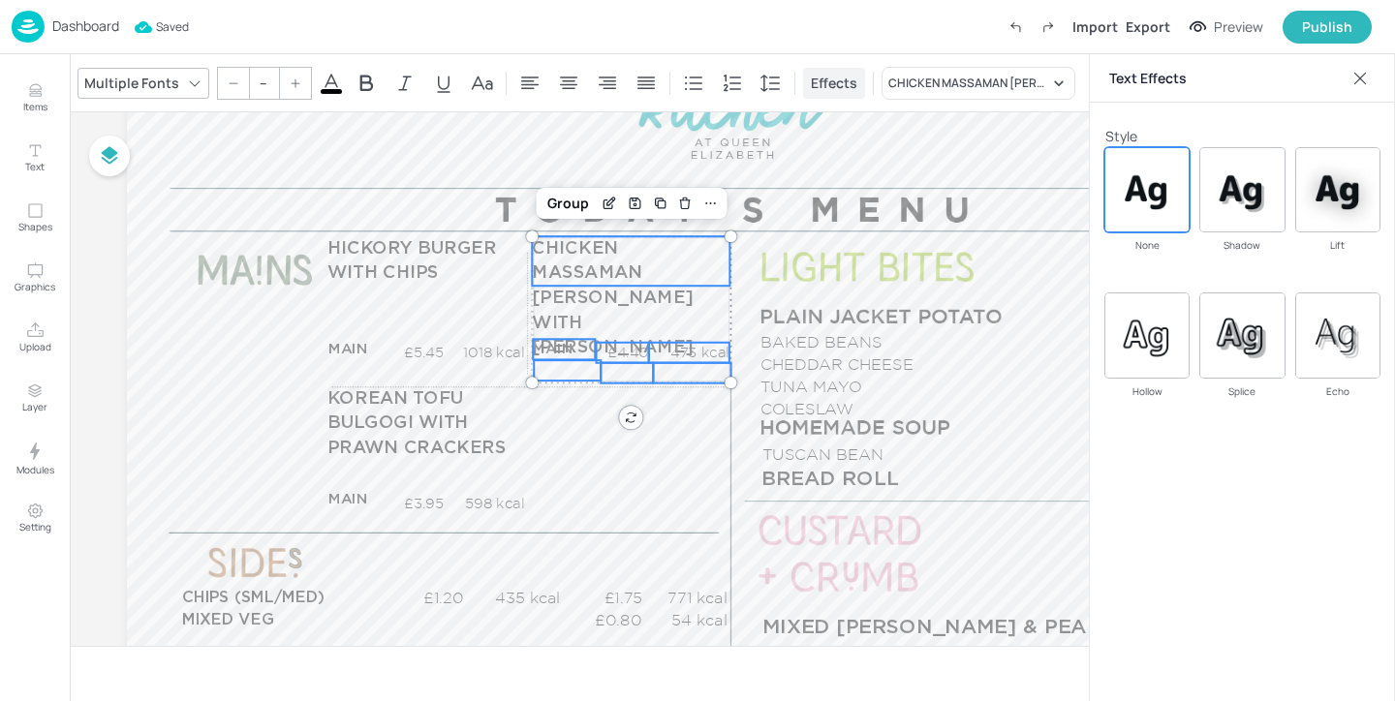
click at [853, 91] on span "Effects" at bounding box center [834, 83] width 54 height 20
click at [1359, 71] on icon at bounding box center [1359, 78] width 19 height 19
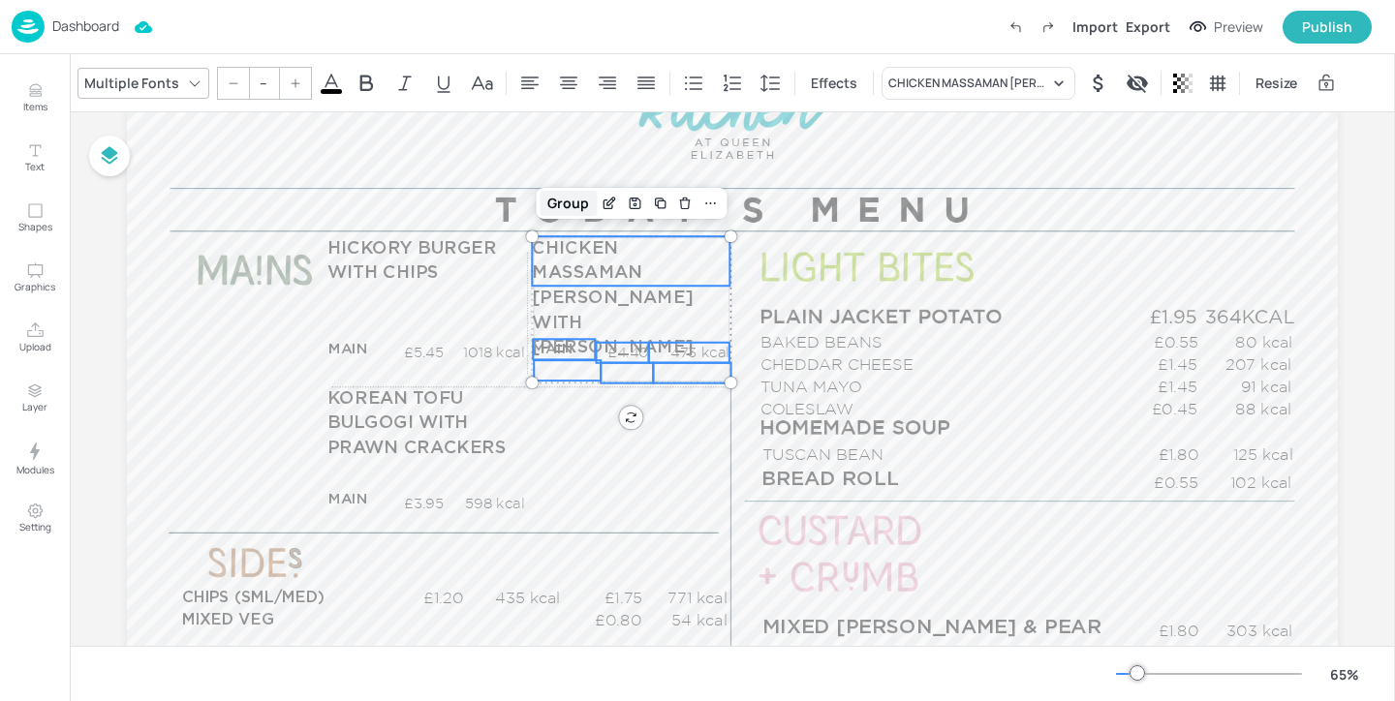
click at [570, 202] on div "Group" at bounding box center [567, 203] width 57 height 25
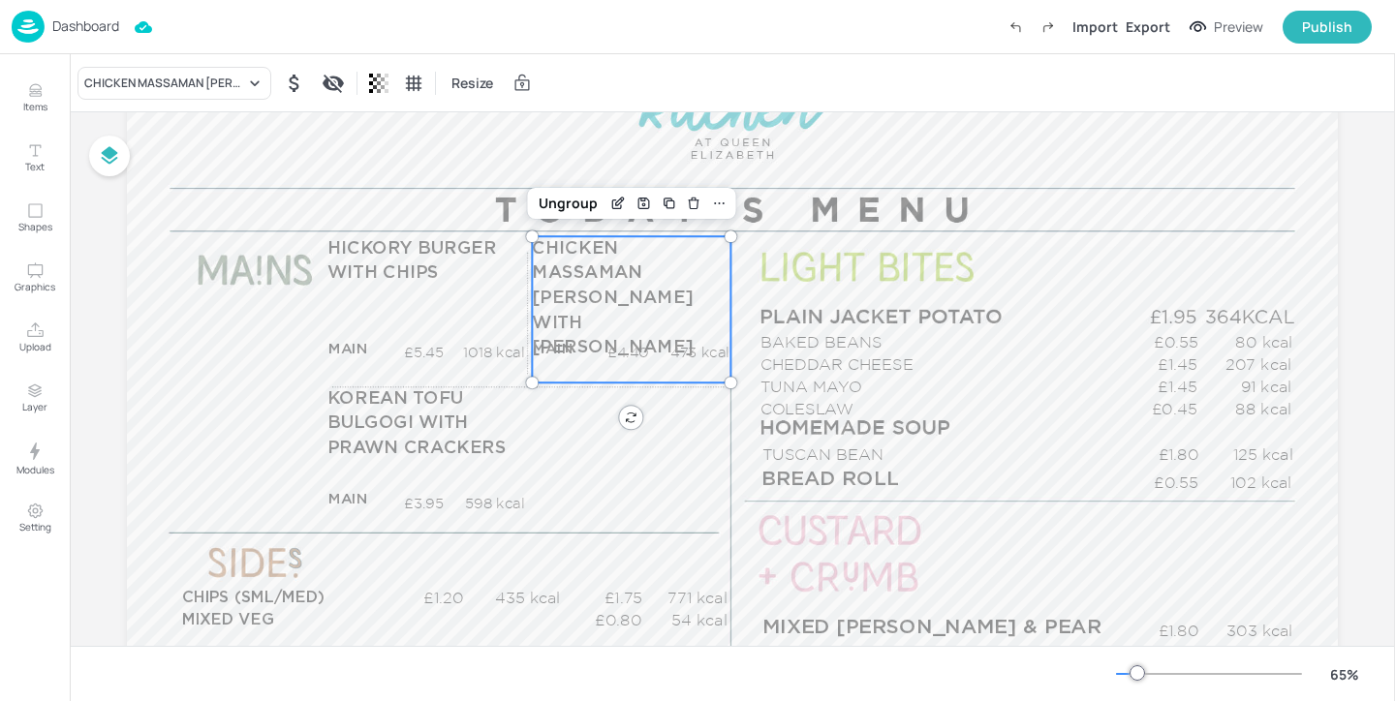
click at [605, 281] on span "CHICKEN MASSAMAN [PERSON_NAME] WITH [PERSON_NAME]" at bounding box center [612, 297] width 161 height 116
click at [615, 206] on icon "Edit Item" at bounding box center [618, 203] width 16 height 15
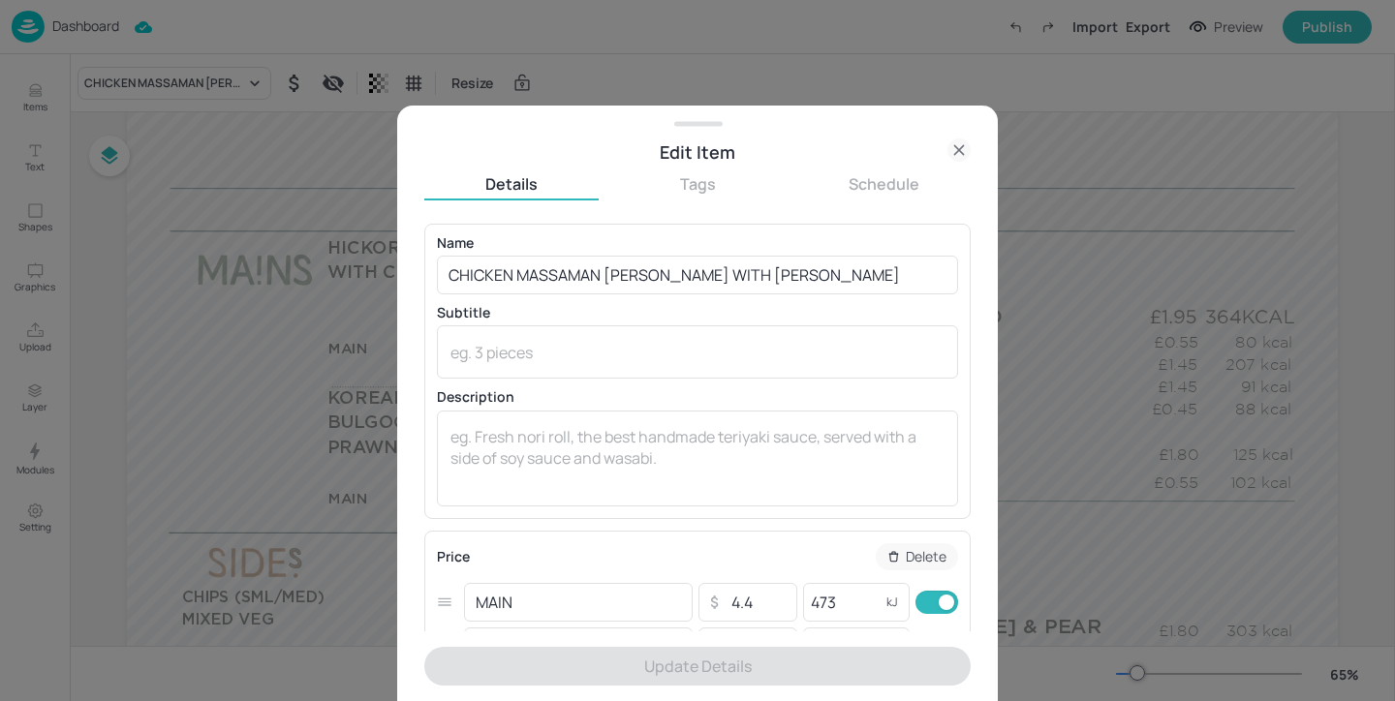
click at [967, 149] on icon at bounding box center [958, 149] width 23 height 23
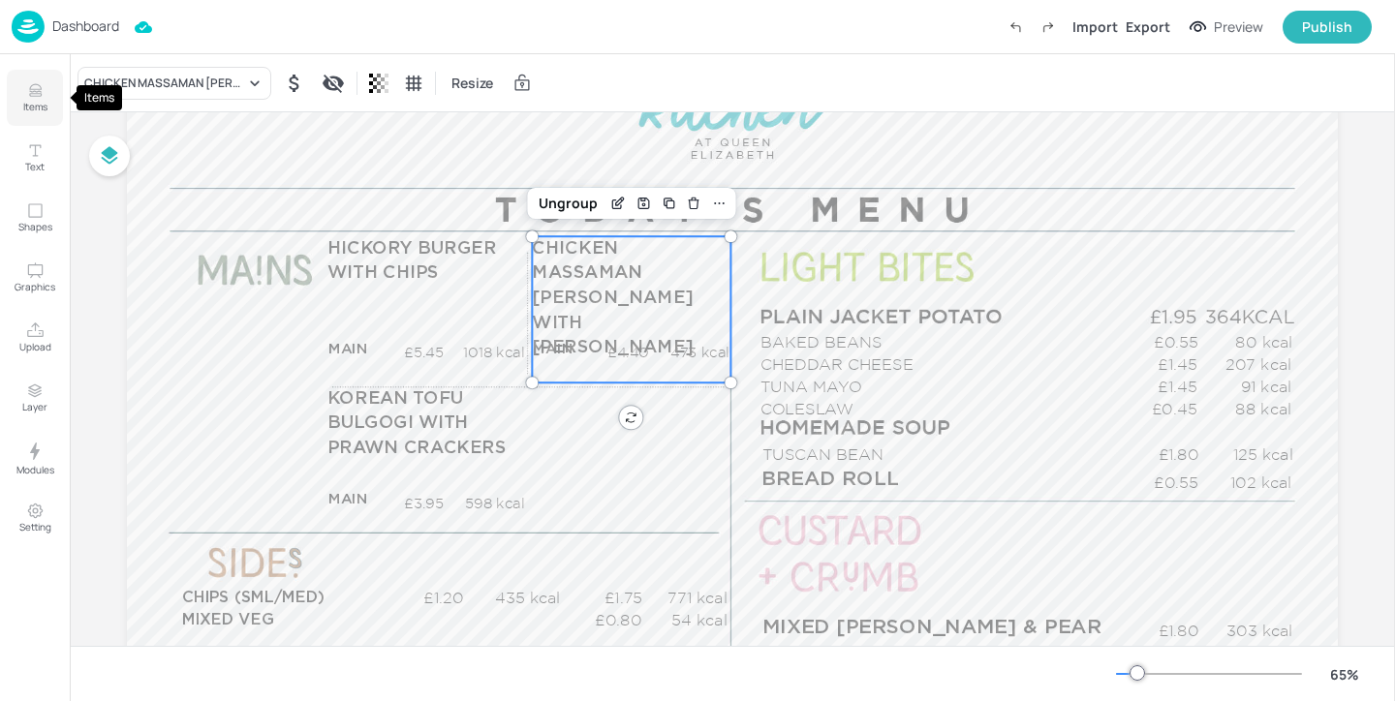
click at [42, 78] on button "Items" at bounding box center [35, 98] width 56 height 56
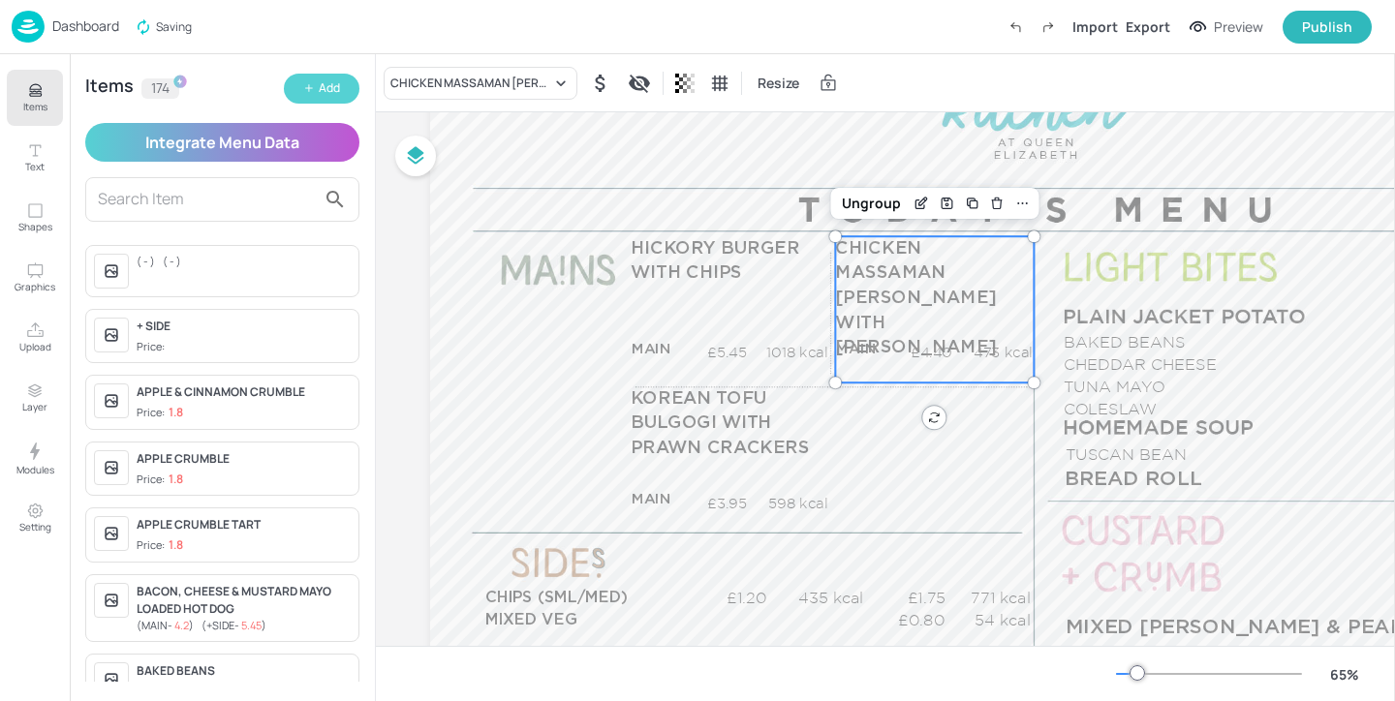
click at [321, 99] on button "Add" at bounding box center [322, 89] width 76 height 30
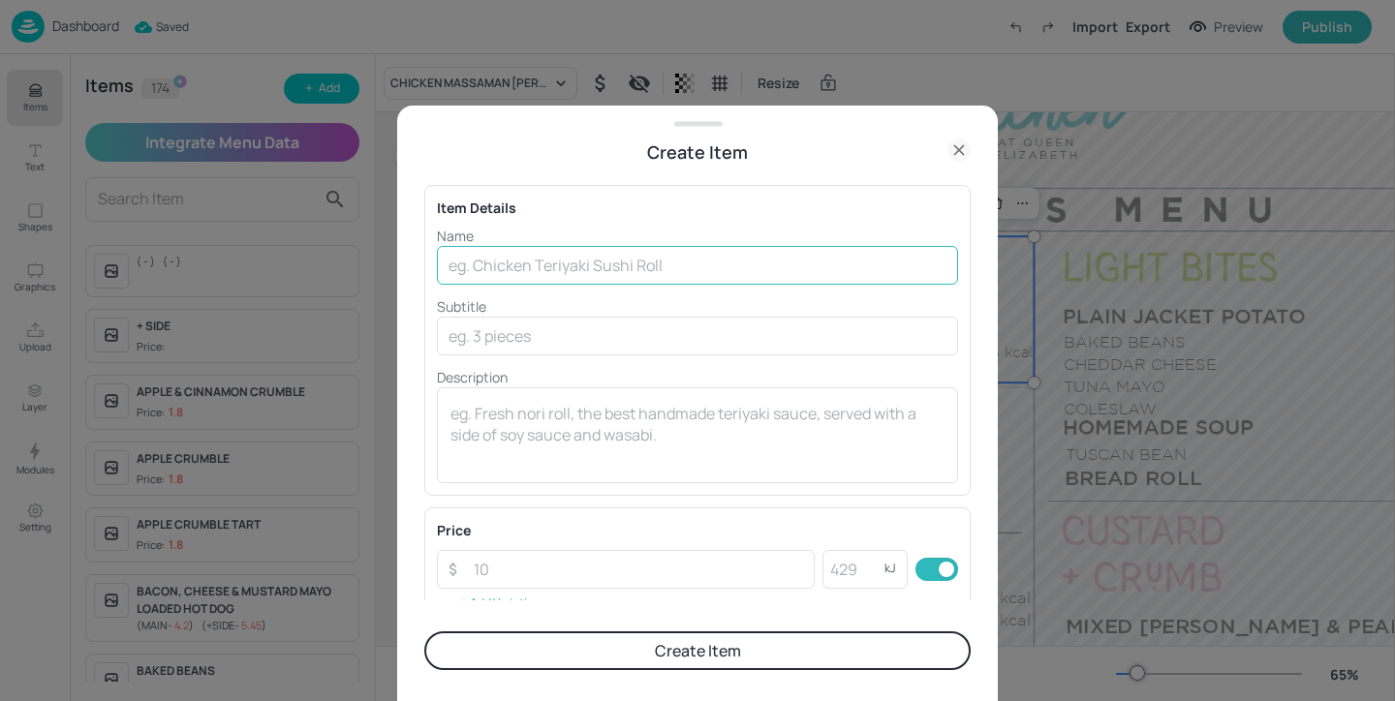
click at [516, 253] on input "text" at bounding box center [697, 265] width 521 height 39
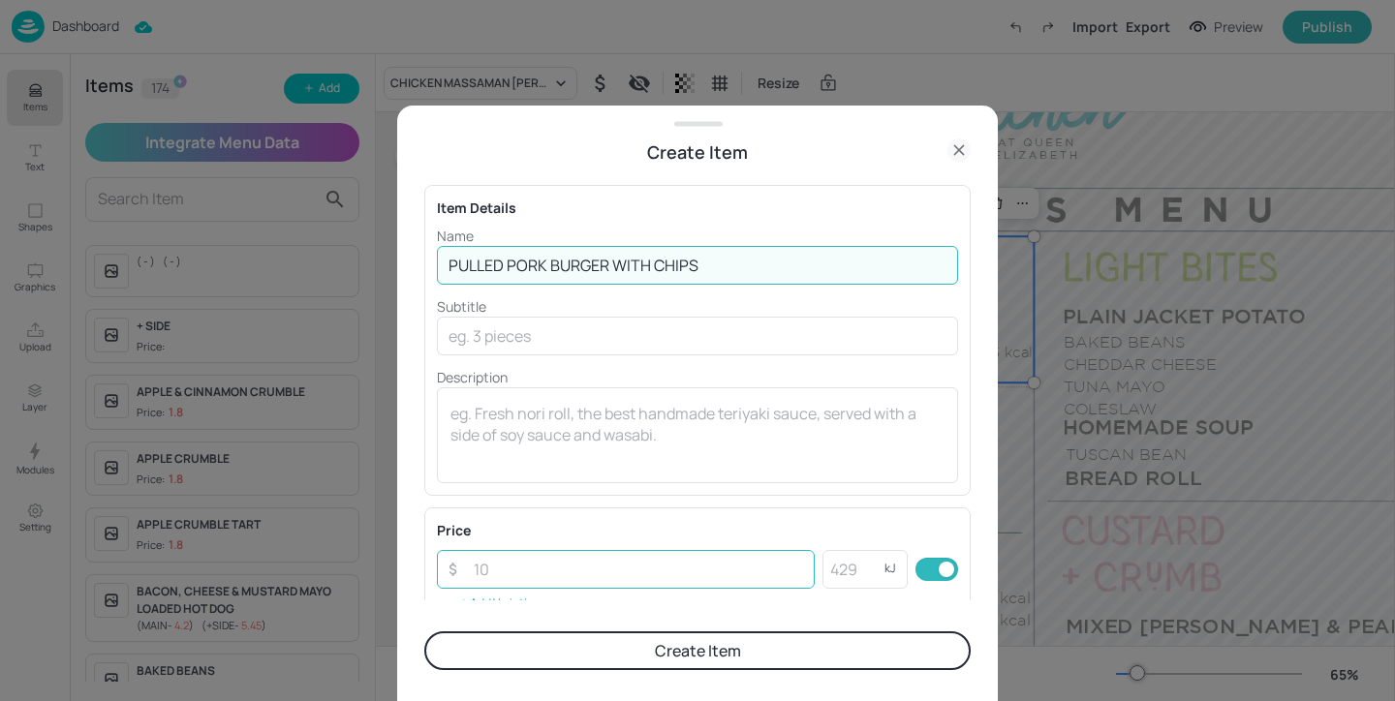
type input "PULLED PORK BURGER WITH CHIPS"
click at [656, 574] on input "number" at bounding box center [638, 569] width 353 height 39
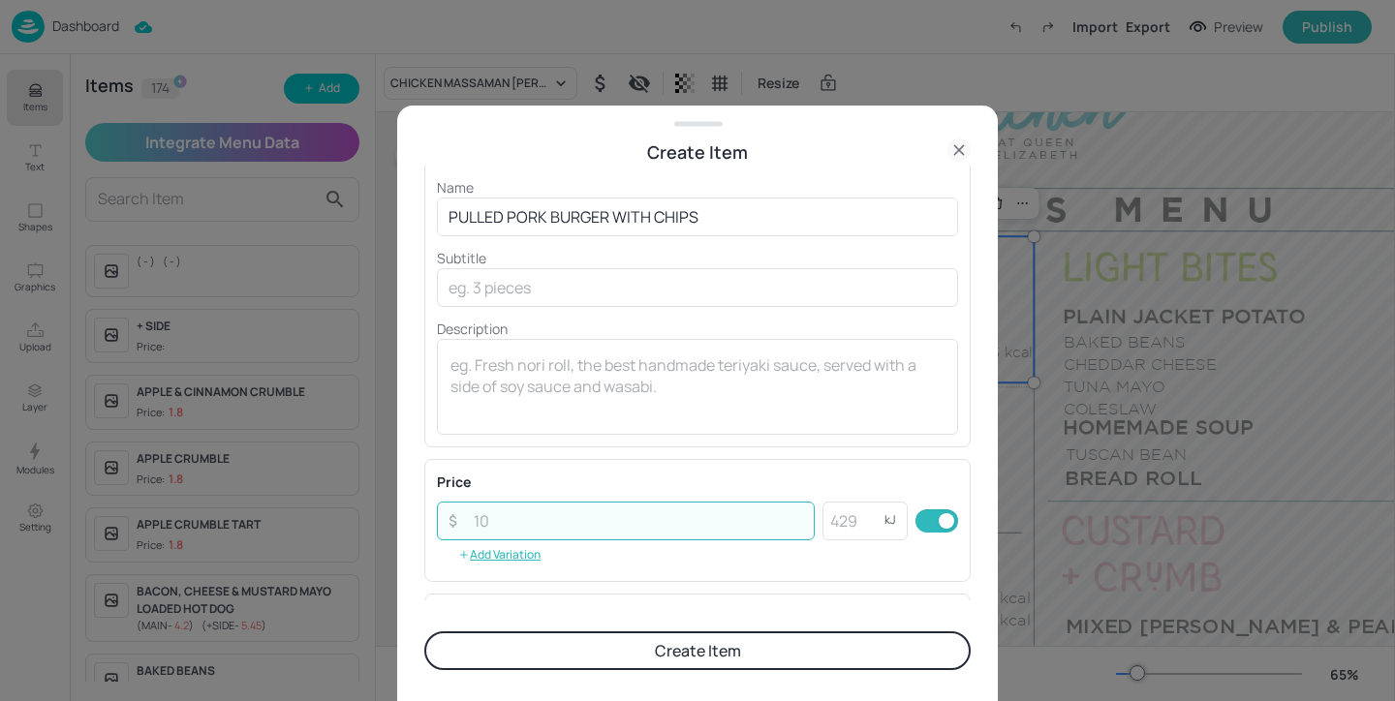
scroll to position [83, 0]
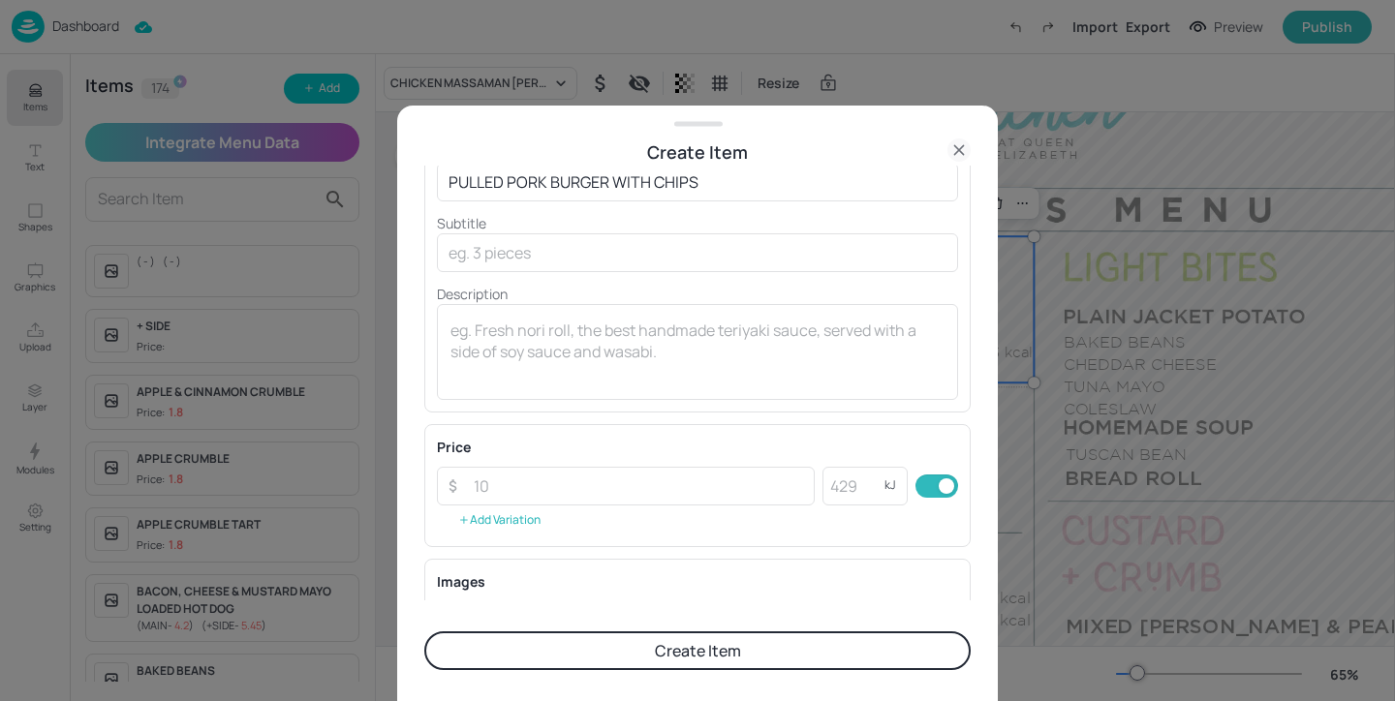
click at [534, 523] on button "Add Variation" at bounding box center [499, 520] width 125 height 29
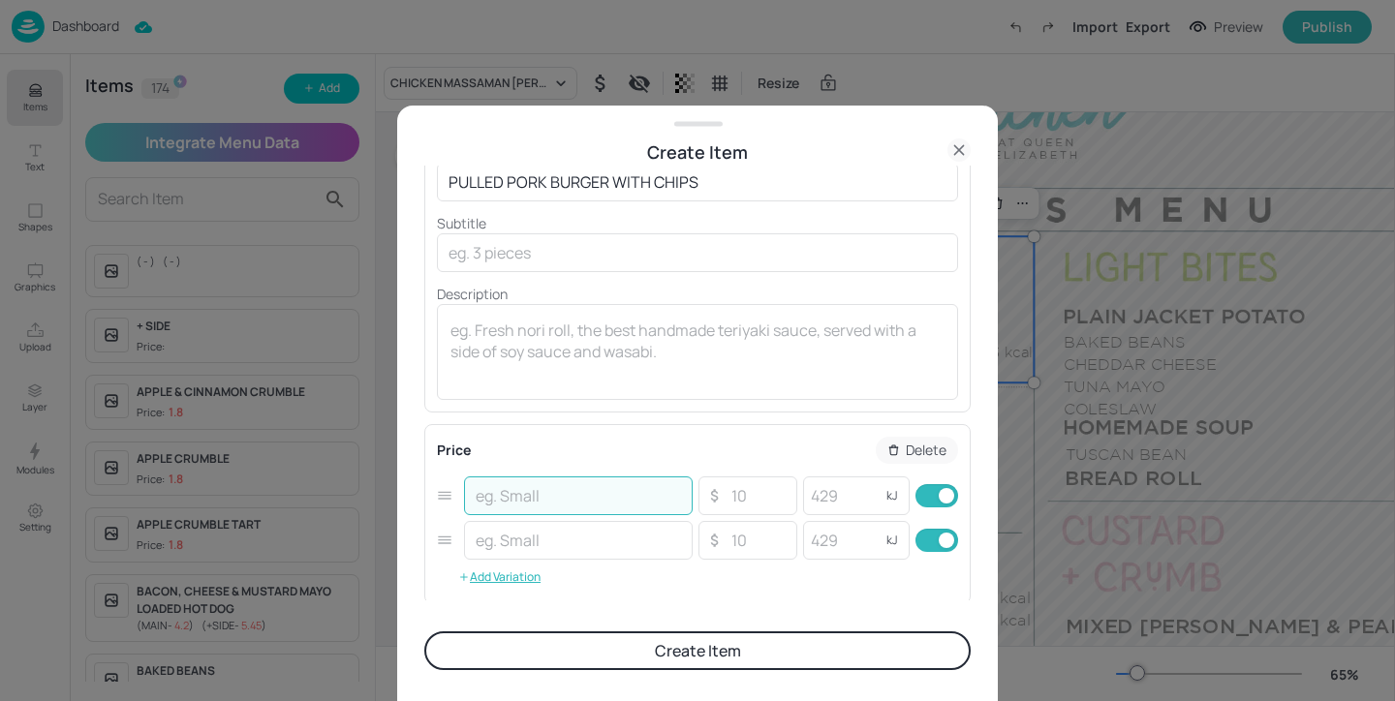
click at [585, 477] on input "text" at bounding box center [578, 496] width 229 height 39
type input "MAIN"
click at [607, 541] on input "text" at bounding box center [578, 540] width 229 height 39
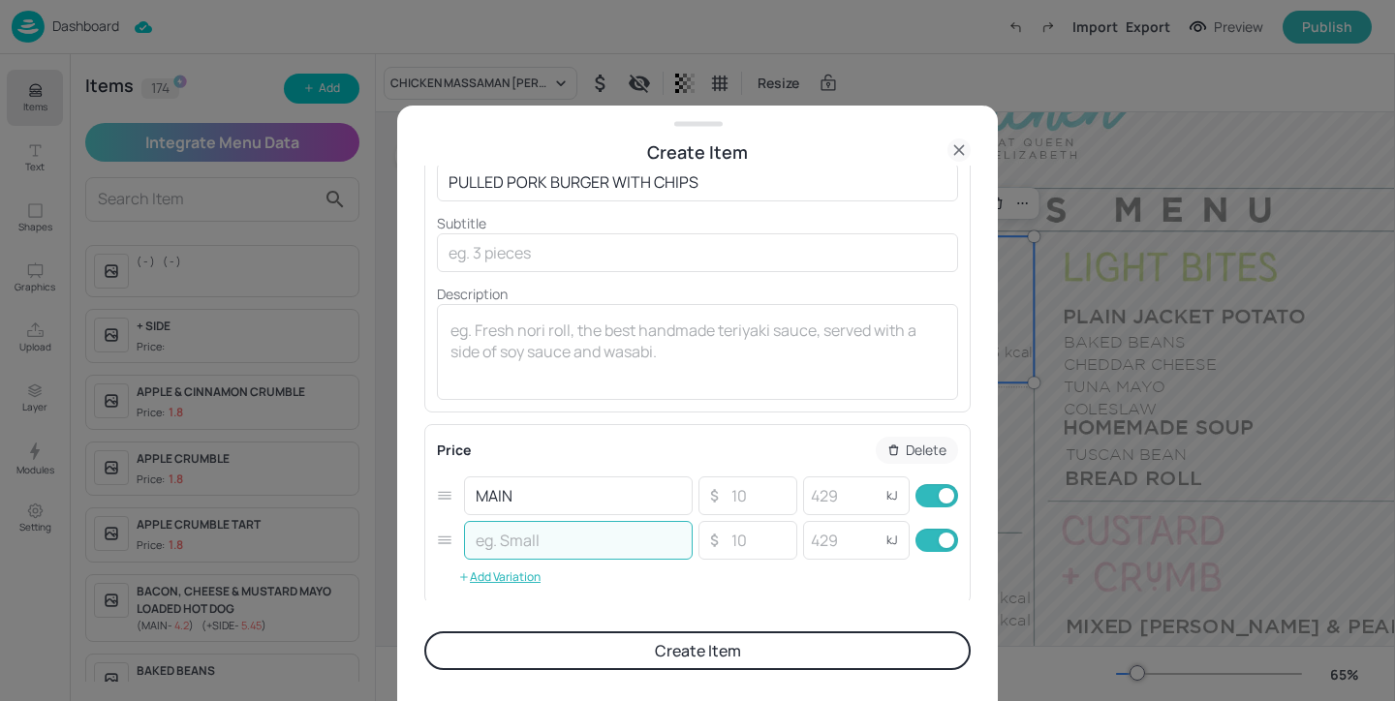
type input "+"
